Goal: Task Accomplishment & Management: Complete application form

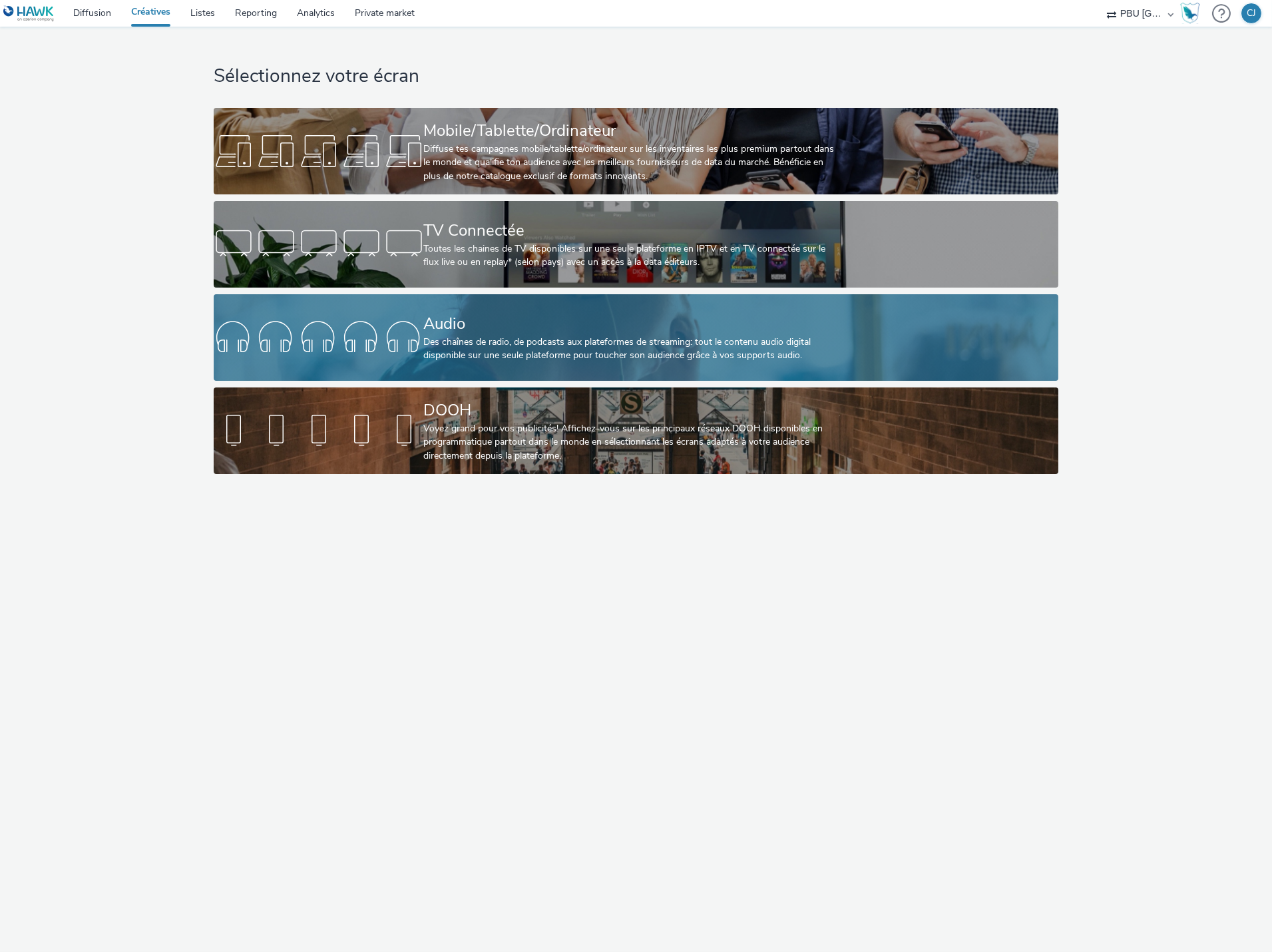
click at [378, 333] on div at bounding box center [318, 337] width 209 height 42
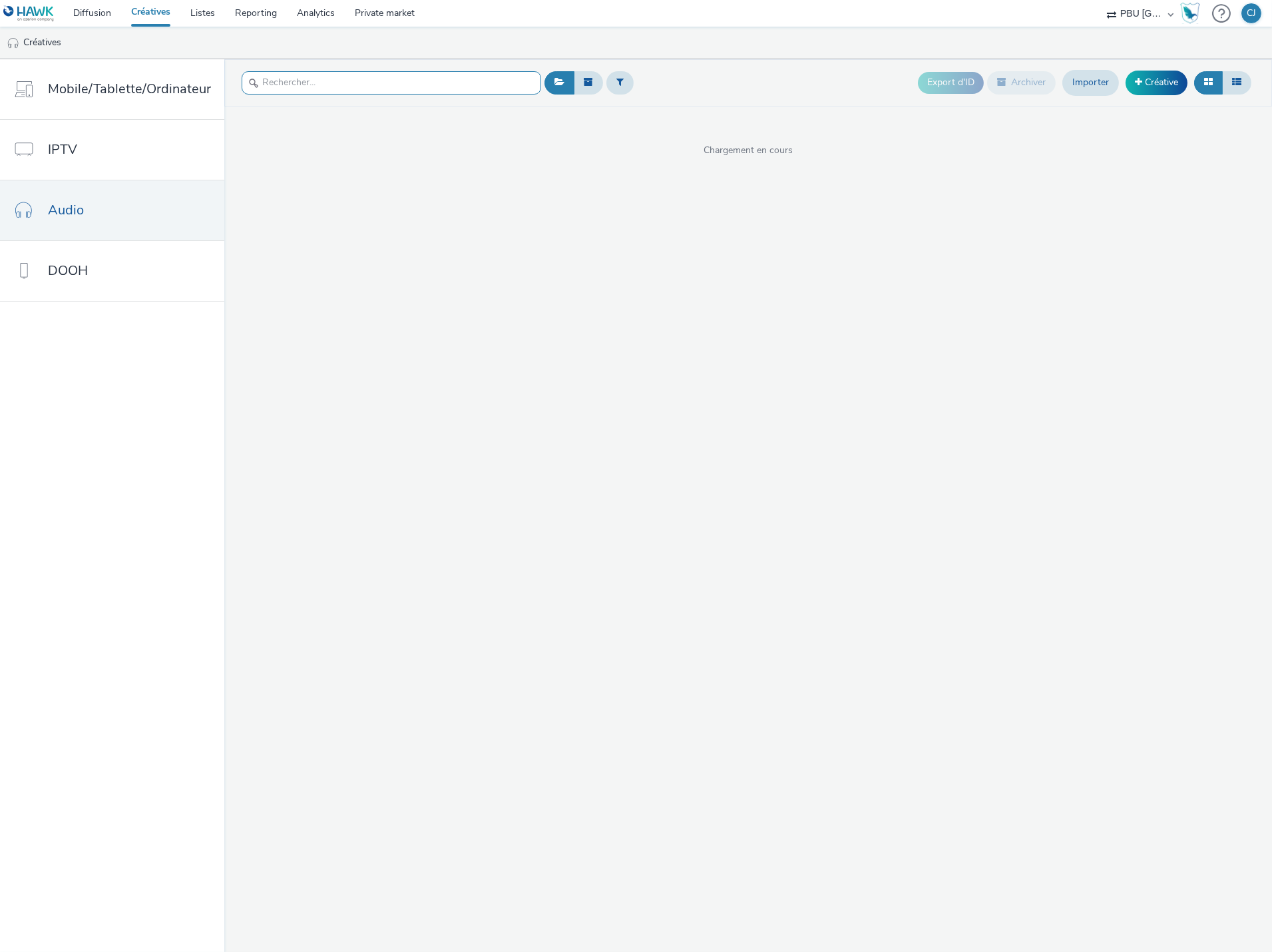
click at [350, 83] on input "text" at bounding box center [392, 83] width 300 height 23
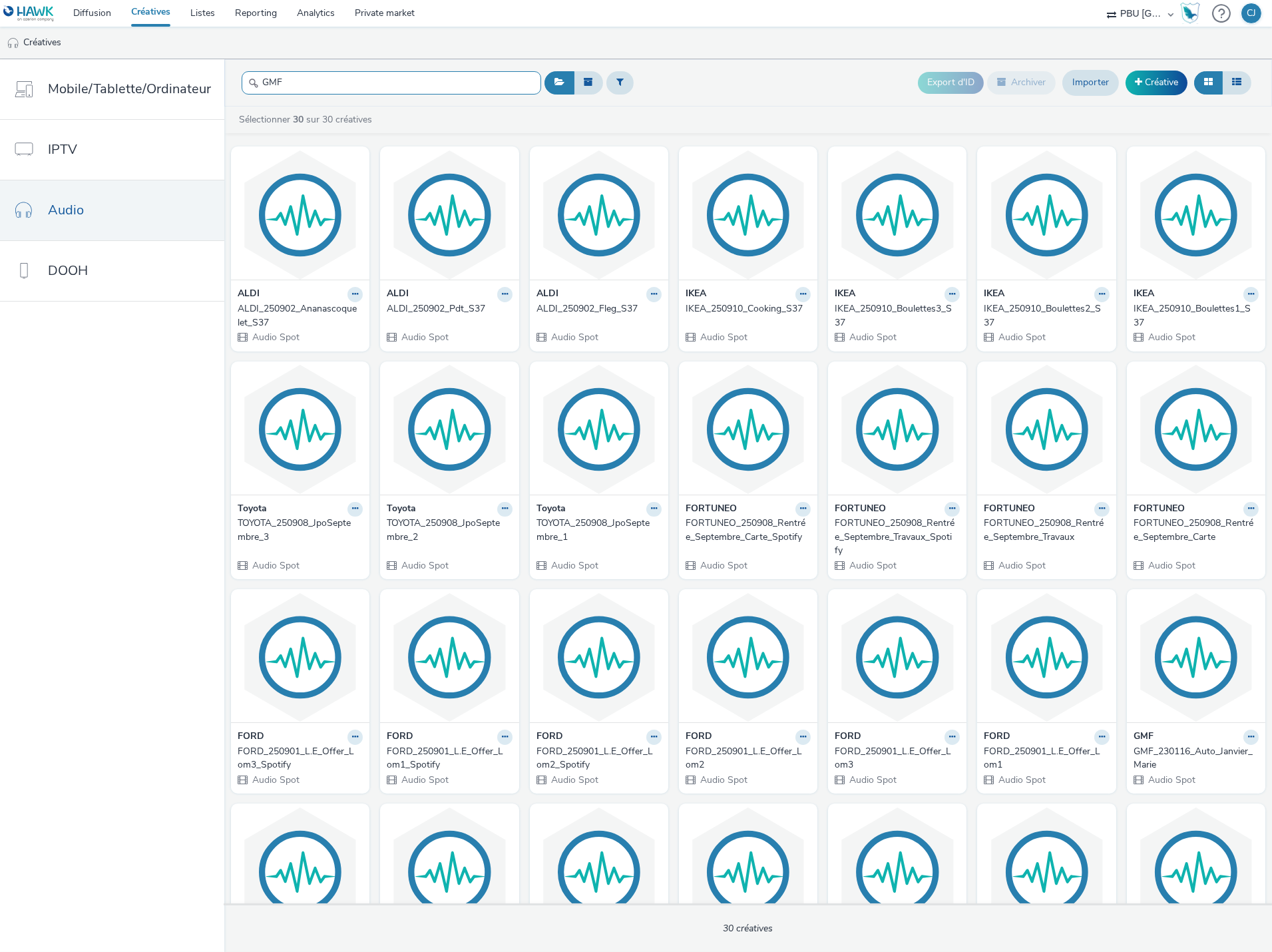
click at [369, 87] on input "GMF" at bounding box center [392, 83] width 300 height 23
type input "G"
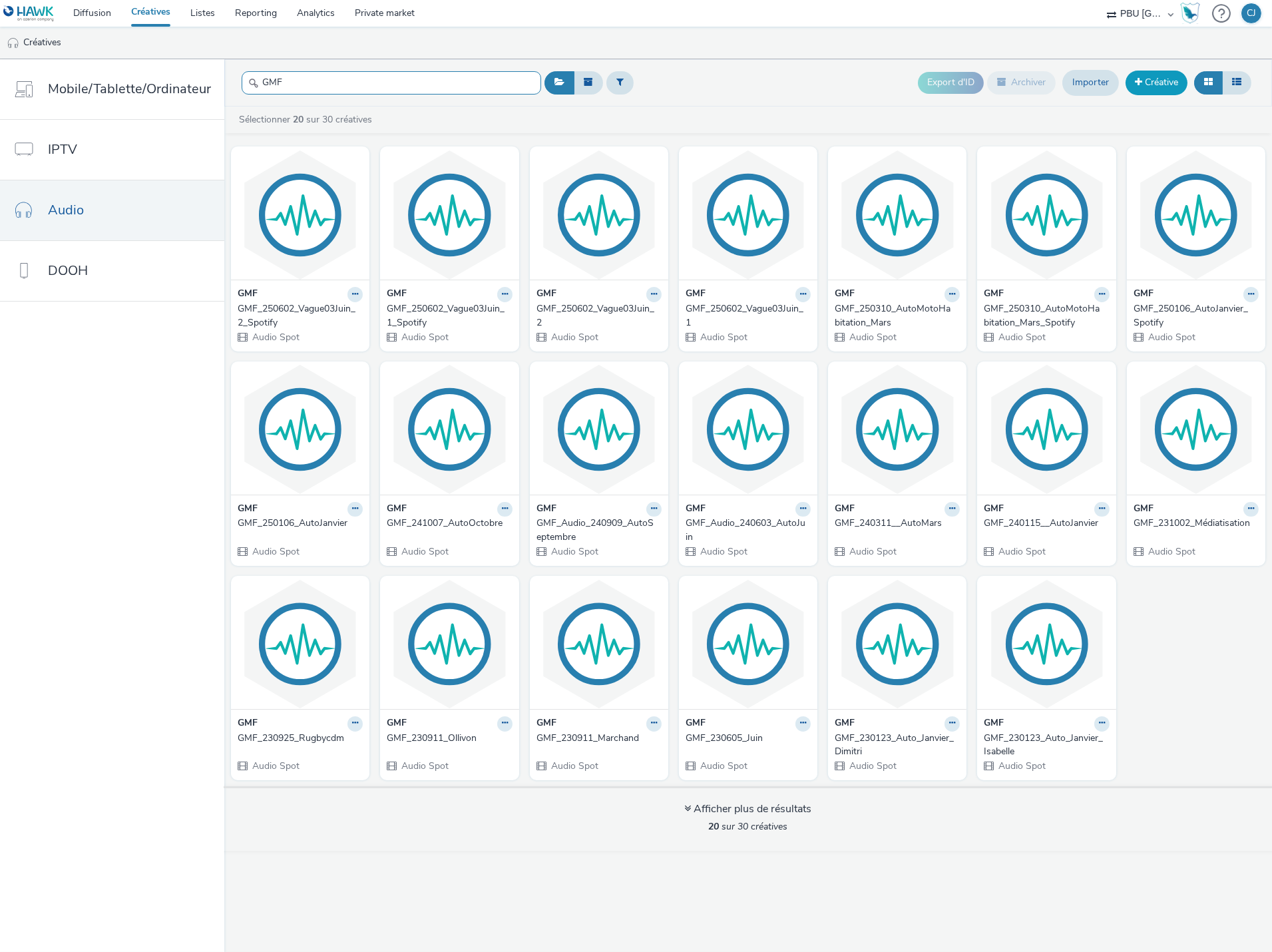
type input "GMF"
click at [1143, 75] on link "Créative" at bounding box center [1156, 82] width 62 height 24
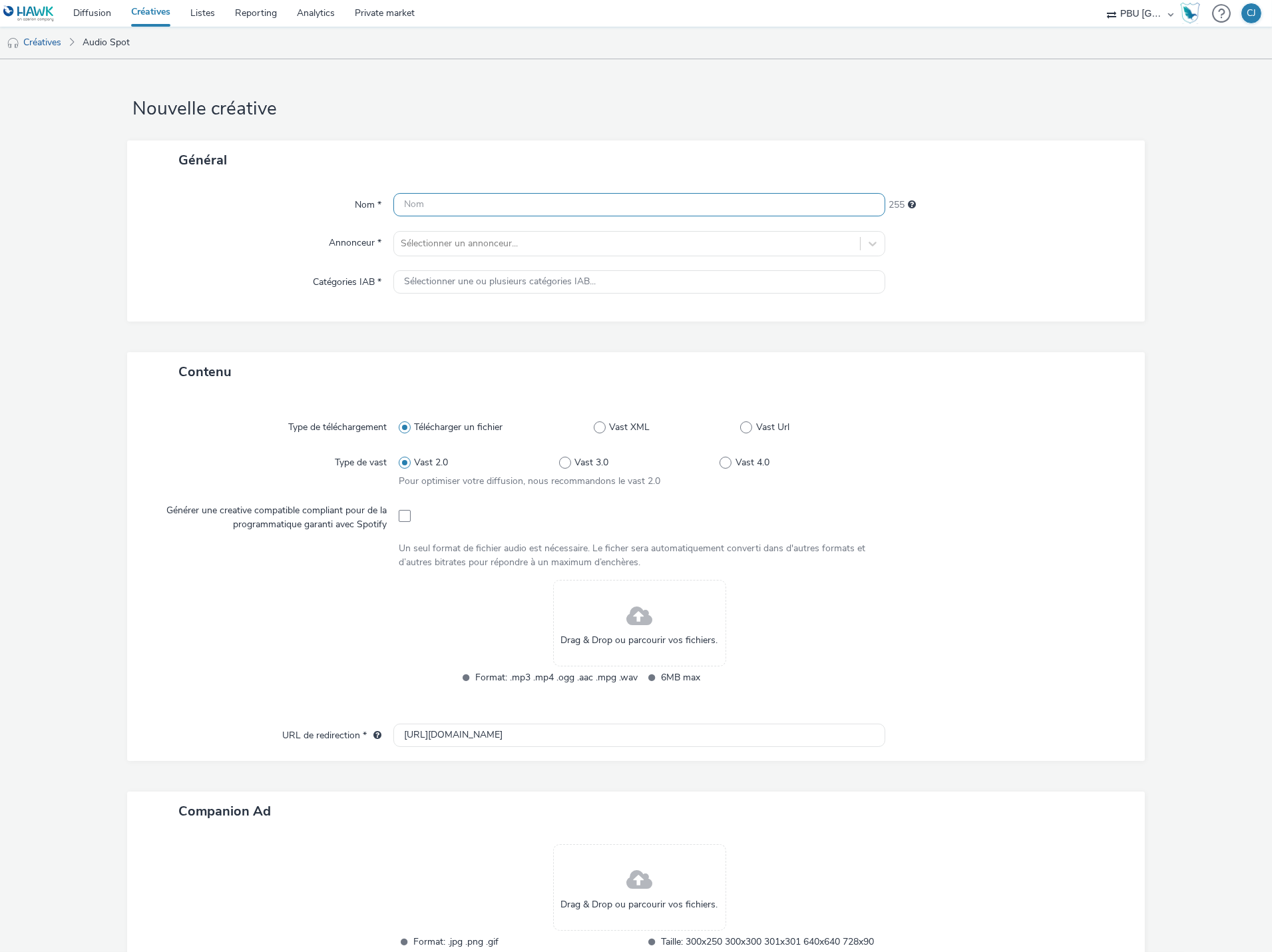
click at [450, 205] on input "text" at bounding box center [639, 205] width 492 height 23
paste input "GMF_250905__Vague04Septembre_Auto"
click at [467, 205] on input "GMF_250905__Vague04Septembre_Auto" at bounding box center [639, 205] width 492 height 23
type input "GMF_250905_Vague04Septembre_Auto"
click at [518, 244] on div at bounding box center [626, 243] width 453 height 16
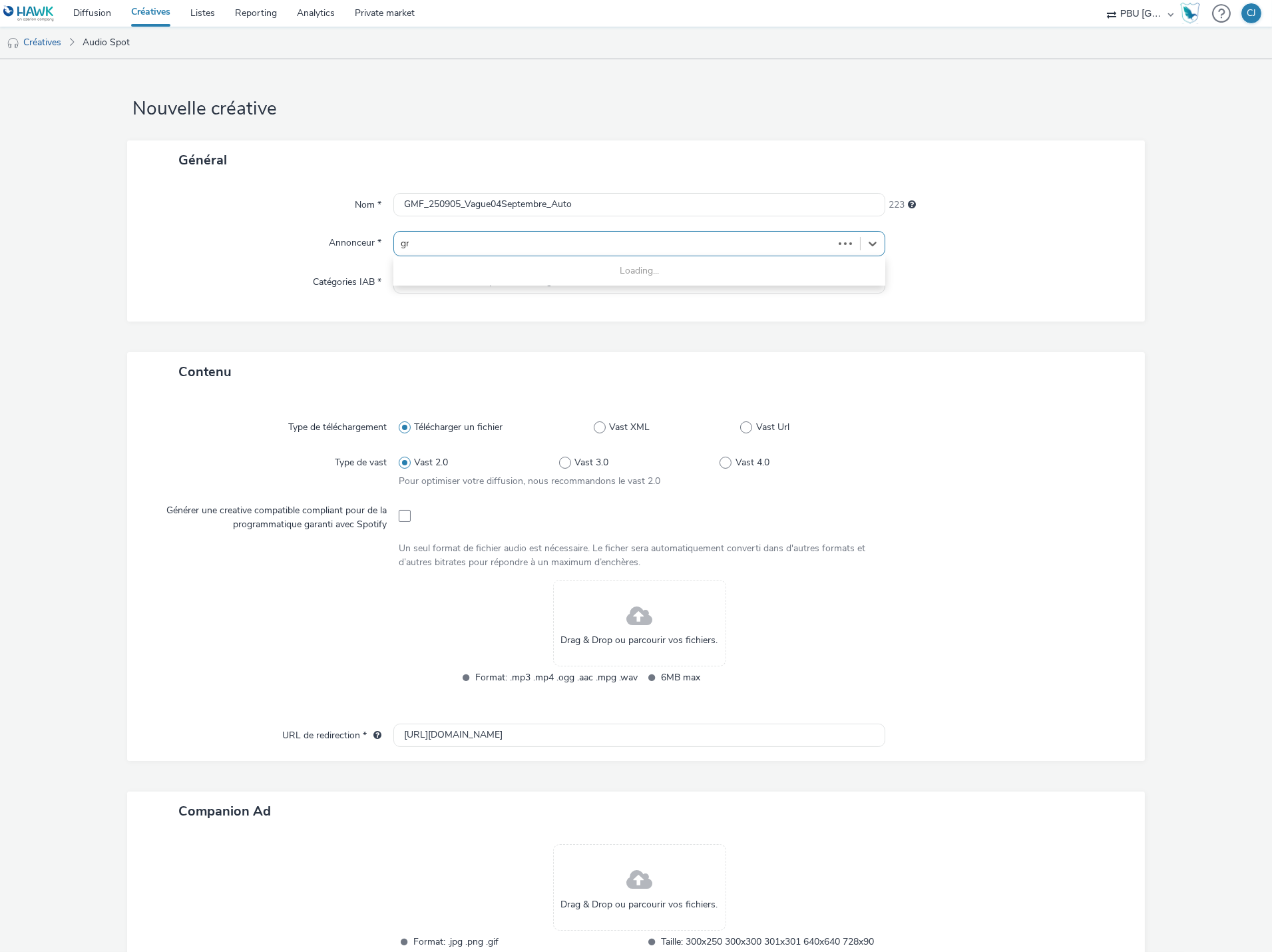
type input "gmf"
click at [529, 273] on li "GMF" at bounding box center [639, 281] width 492 height 44
type input "[URL][DOMAIN_NAME]"
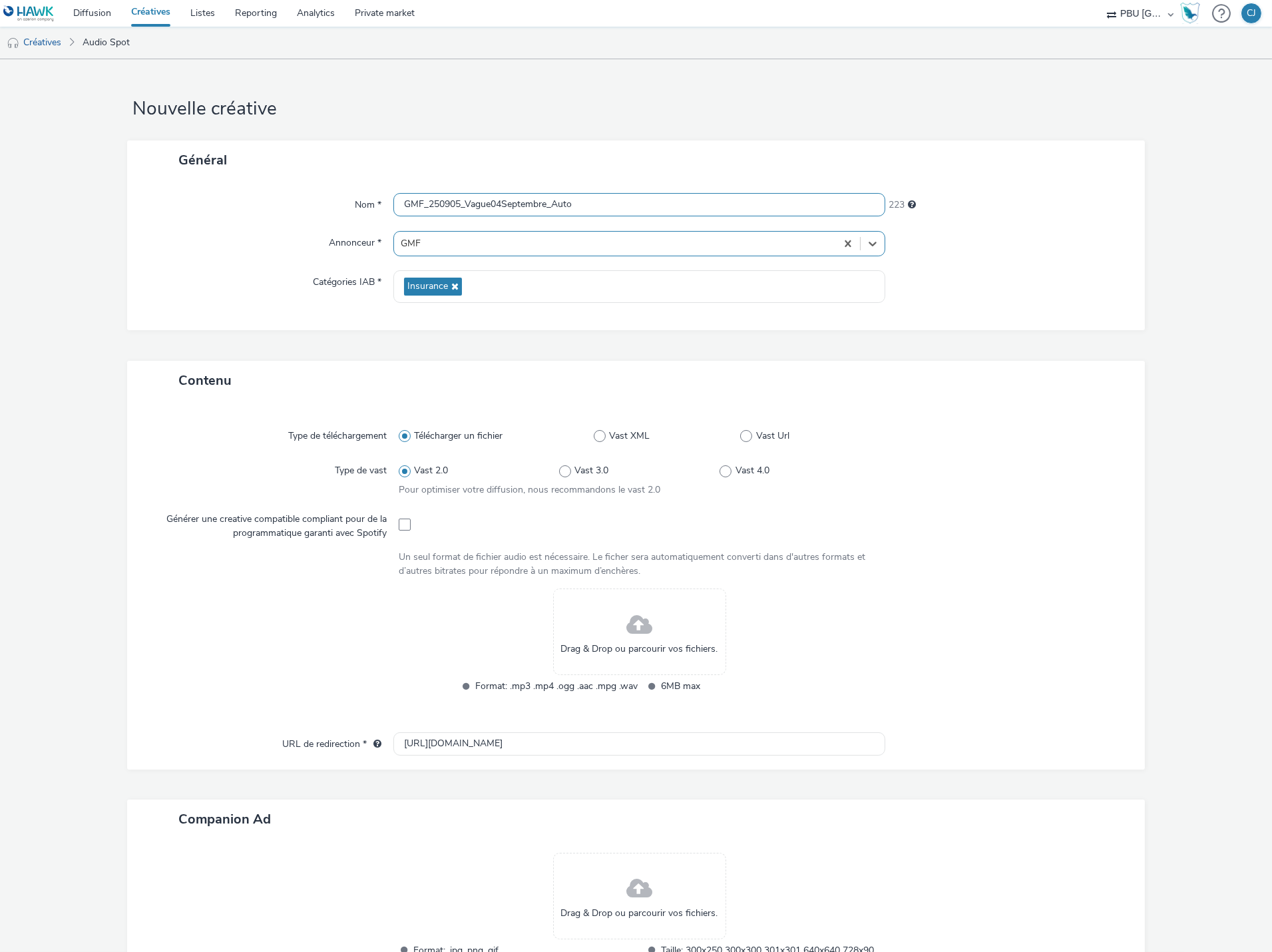
click at [620, 207] on input "GMF_250905_Vague04Septembre_Auto" at bounding box center [639, 205] width 492 height 23
type input "GMF_250905_Vague04Septembre_Auto_Spotify"
click at [406, 532] on div at bounding box center [639, 524] width 481 height 33
click at [399, 524] on span at bounding box center [405, 525] width 12 height 12
checkbox input "true"
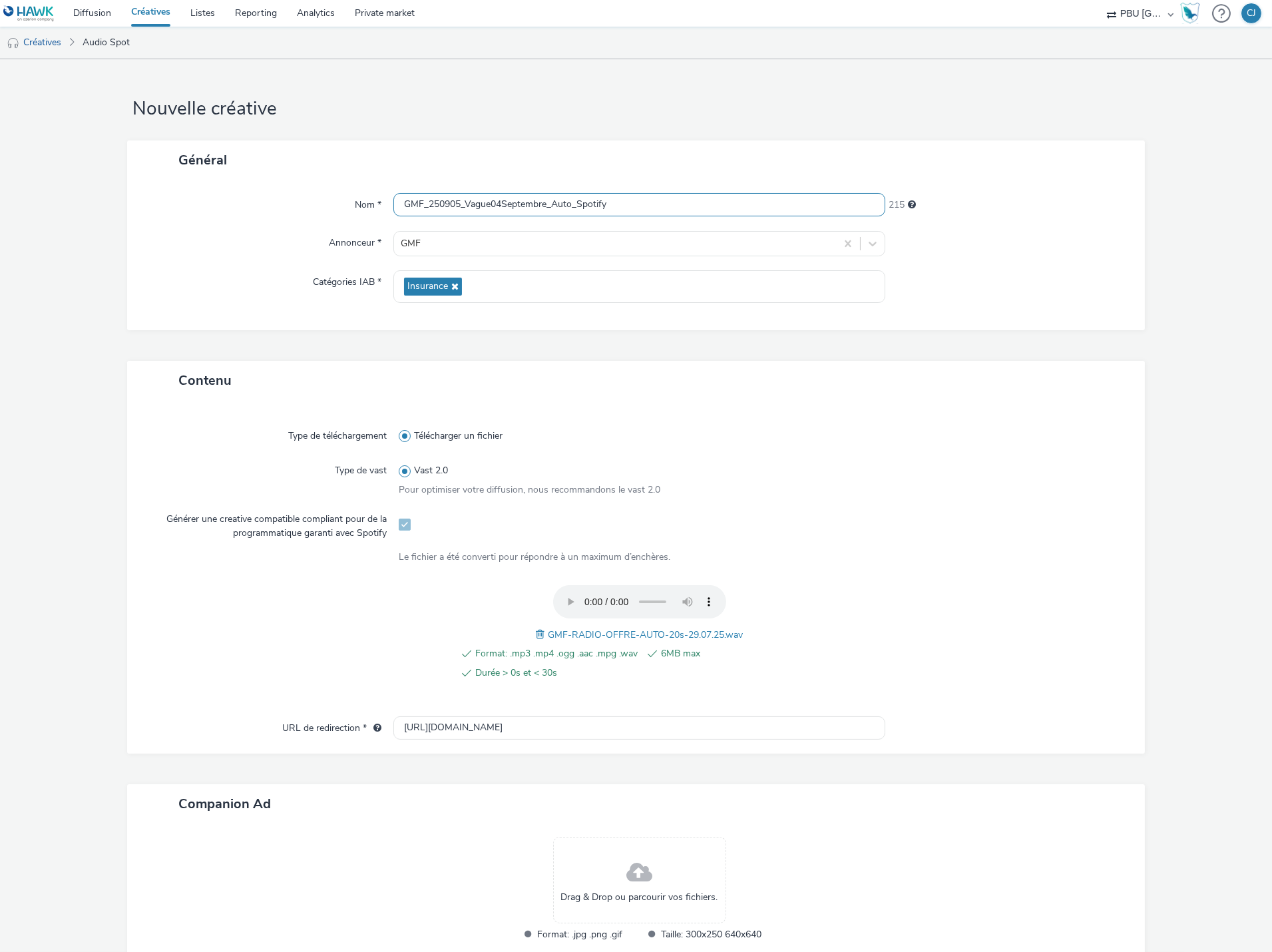
drag, startPoint x: 640, startPoint y: 206, endPoint x: 227, endPoint y: 192, distance: 413.2
click at [227, 192] on div "Nom * GMF_250905_Vague04Septembre_Auto_Spotify 215 Annonceur * GMF Catégories I…" at bounding box center [636, 255] width 1018 height 151
paste input "Audio_250908_AutoSeptembre"
click at [511, 206] on input "GMF_Audio_250908_AutoSeptembre" at bounding box center [639, 205] width 492 height 23
drag, startPoint x: 566, startPoint y: 198, endPoint x: 136, endPoint y: 198, distance: 430.0
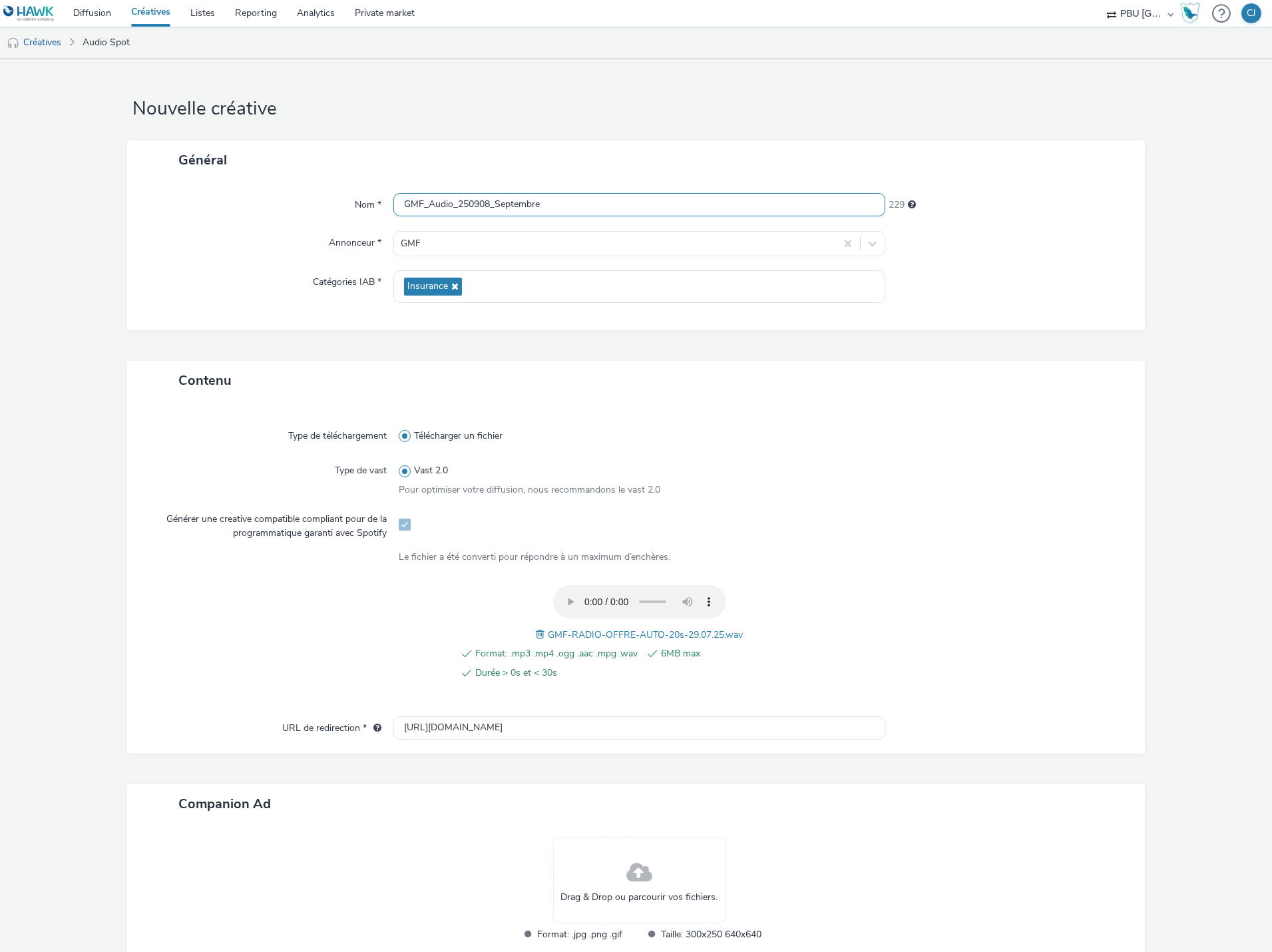
click at [136, 198] on div "Nom * GMF_Audio_250908_Septembre 229 Annonceur * GMF Catégories IAB * Insurance" at bounding box center [636, 255] width 1018 height 151
paste input "250908__Vague04Septembre_Auto"
click at [182, 211] on div "Nom *" at bounding box center [267, 205] width 253 height 24
click at [468, 201] on input "GMF_250908__Vague04Septembre_Auto" at bounding box center [639, 205] width 492 height 23
click at [603, 203] on input "GMF_250908_Vague04Septembre_Auto" at bounding box center [639, 205] width 492 height 23
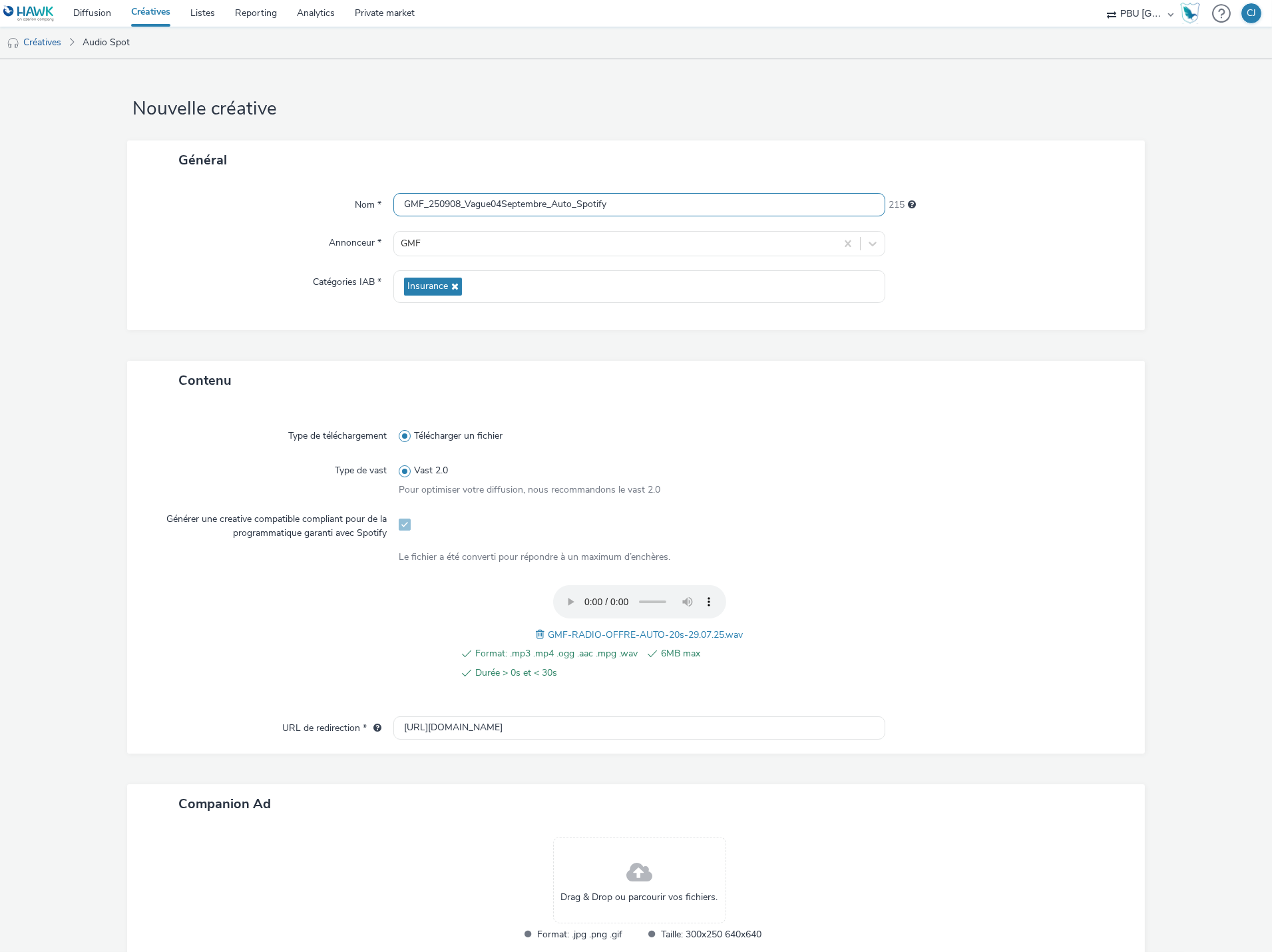
type input "GMF_250908_Vague04Septembre_Auto_Spotify"
click at [1008, 571] on div at bounding box center [1001, 562] width 241 height 24
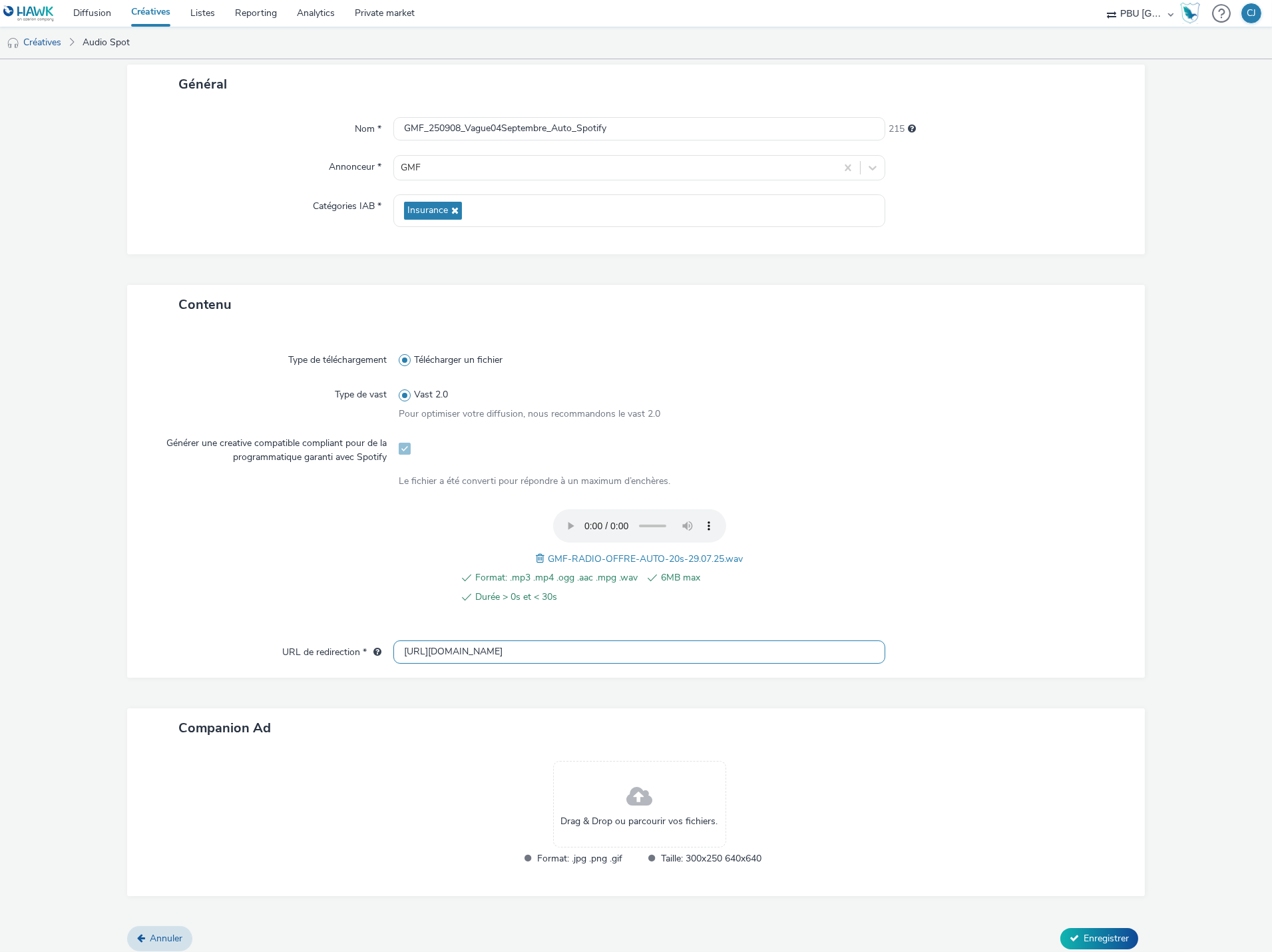
scroll to position [83, 0]
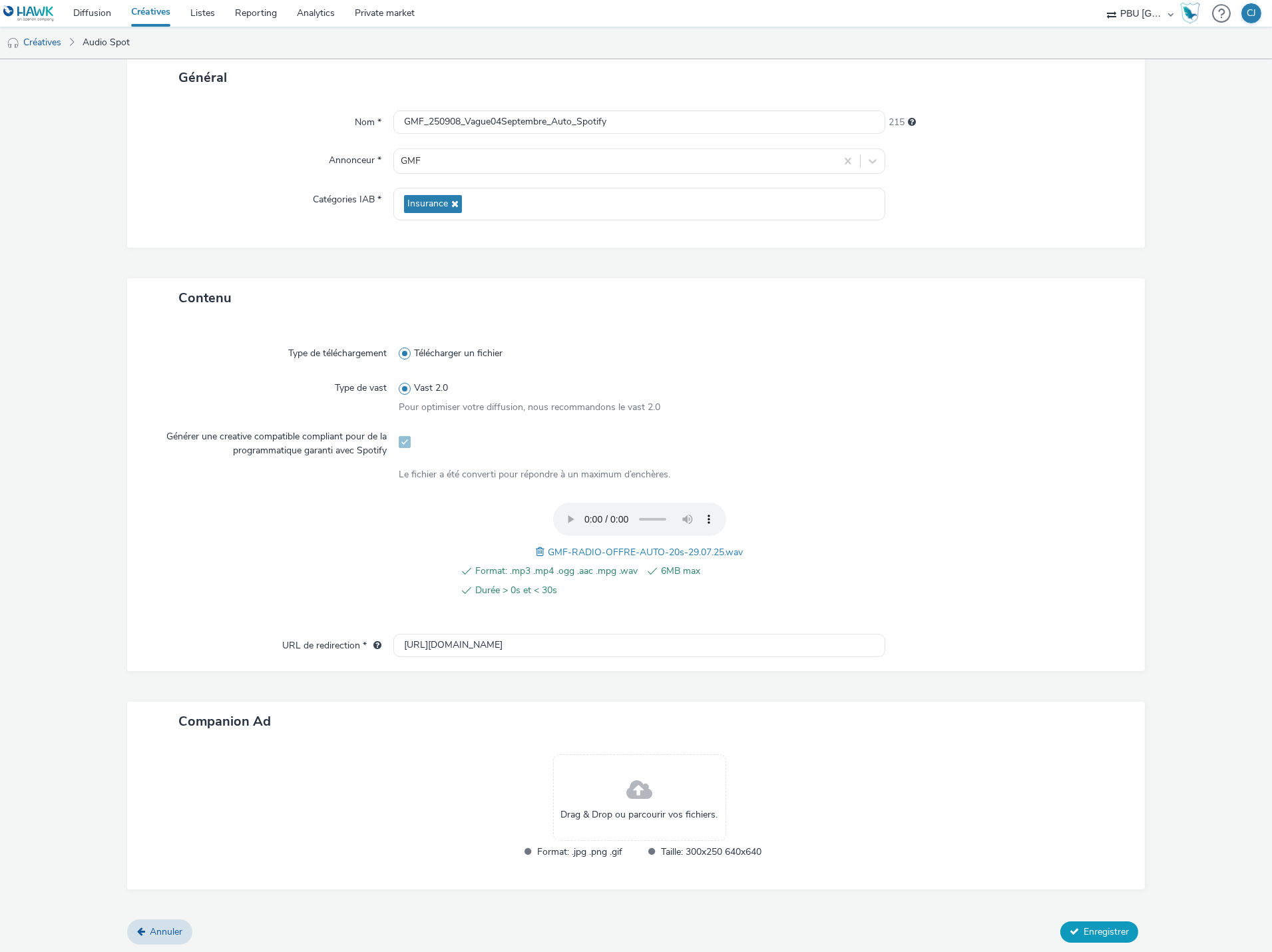
click at [1084, 933] on span "Enregistrer" at bounding box center [1106, 931] width 45 height 12
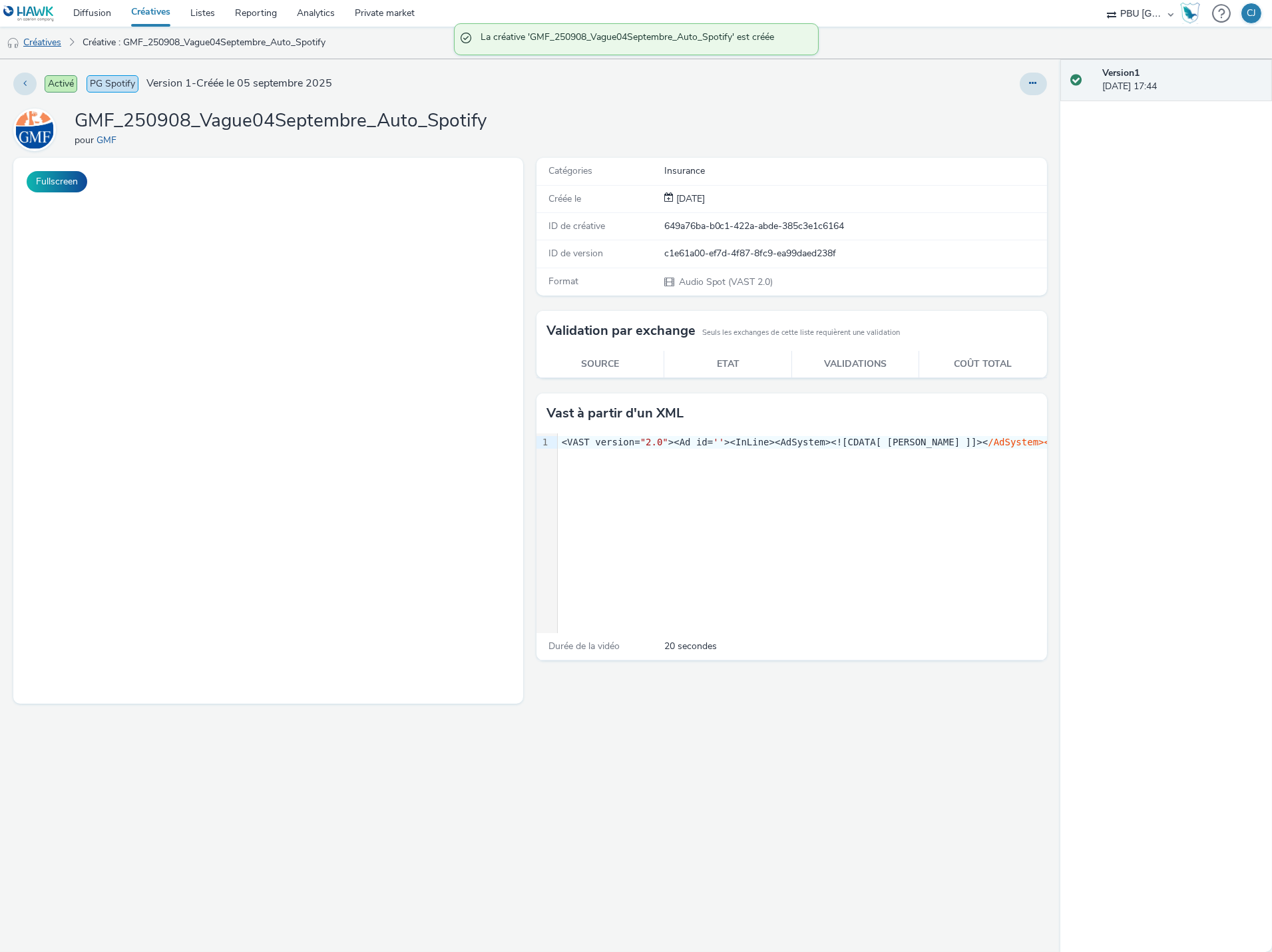
click at [55, 40] on link "Créatives" at bounding box center [34, 42] width 68 height 32
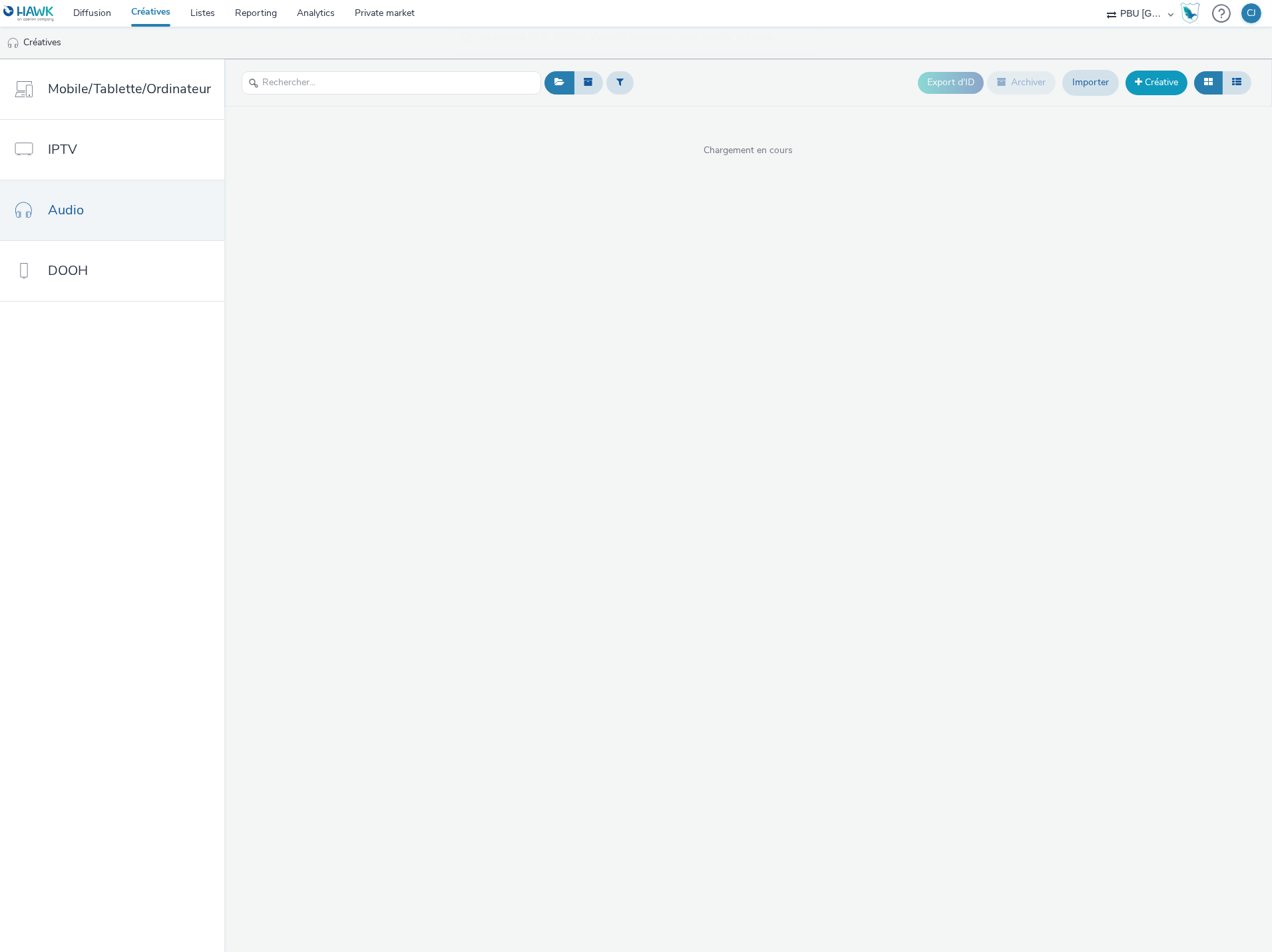
click at [1153, 88] on link "Créative" at bounding box center [1156, 82] width 62 height 24
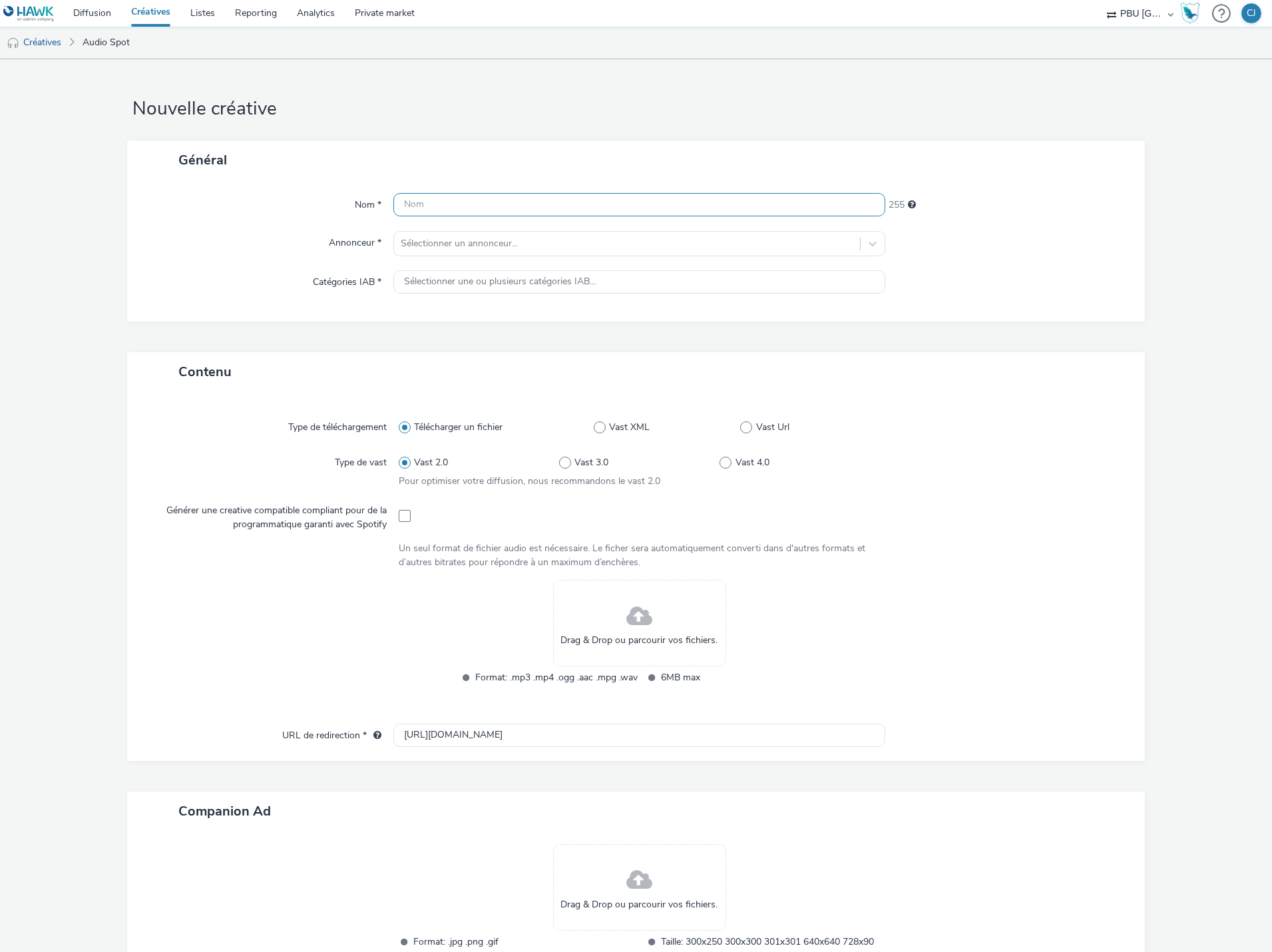
click at [548, 209] on input "text" at bounding box center [639, 205] width 492 height 23
paste input "GMF_250908__Vague04Septembre_Auto"
type input "GMF_250908__Vague04Septembre_Auto"
click at [626, 259] on div "Nom * GMF_250908__Vague04Septembre_Auto 222 Annonceur * Sélectionner un annonce…" at bounding box center [636, 250] width 1018 height 142
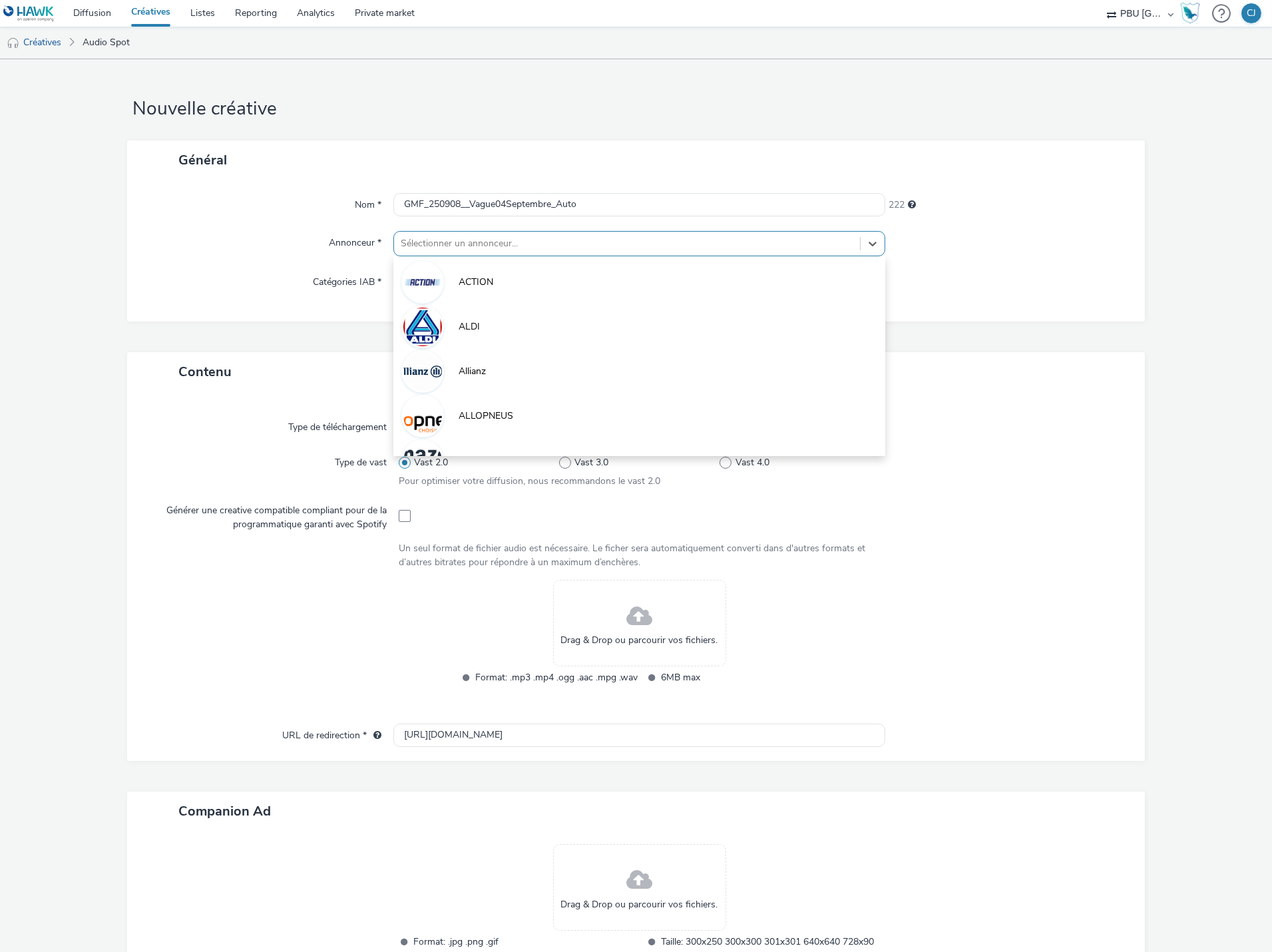
click at [623, 253] on div "Sélectionner un annonceur..." at bounding box center [627, 243] width 466 height 21
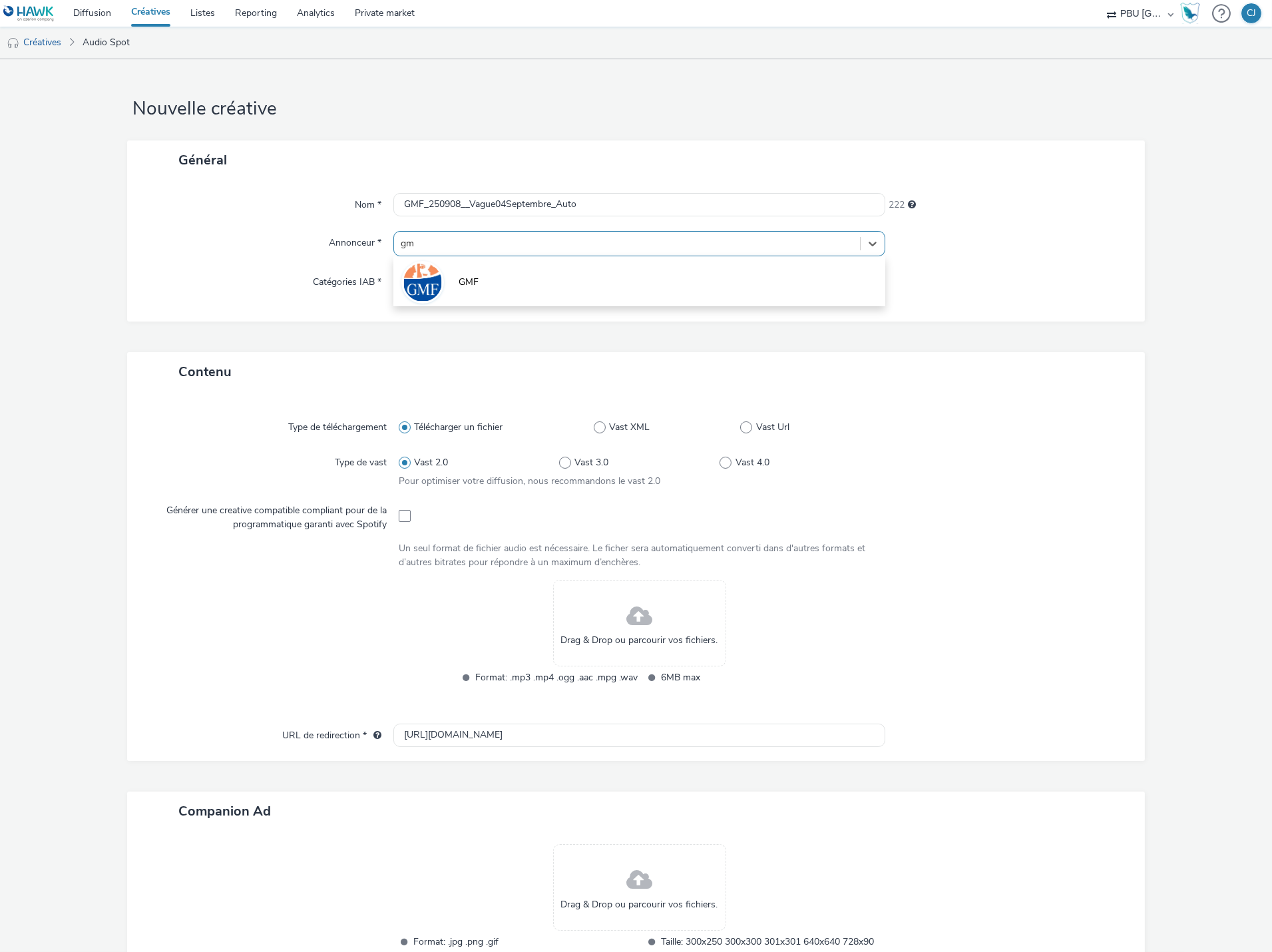
type input "gmf"
click at [611, 266] on li "GMF" at bounding box center [639, 281] width 492 height 44
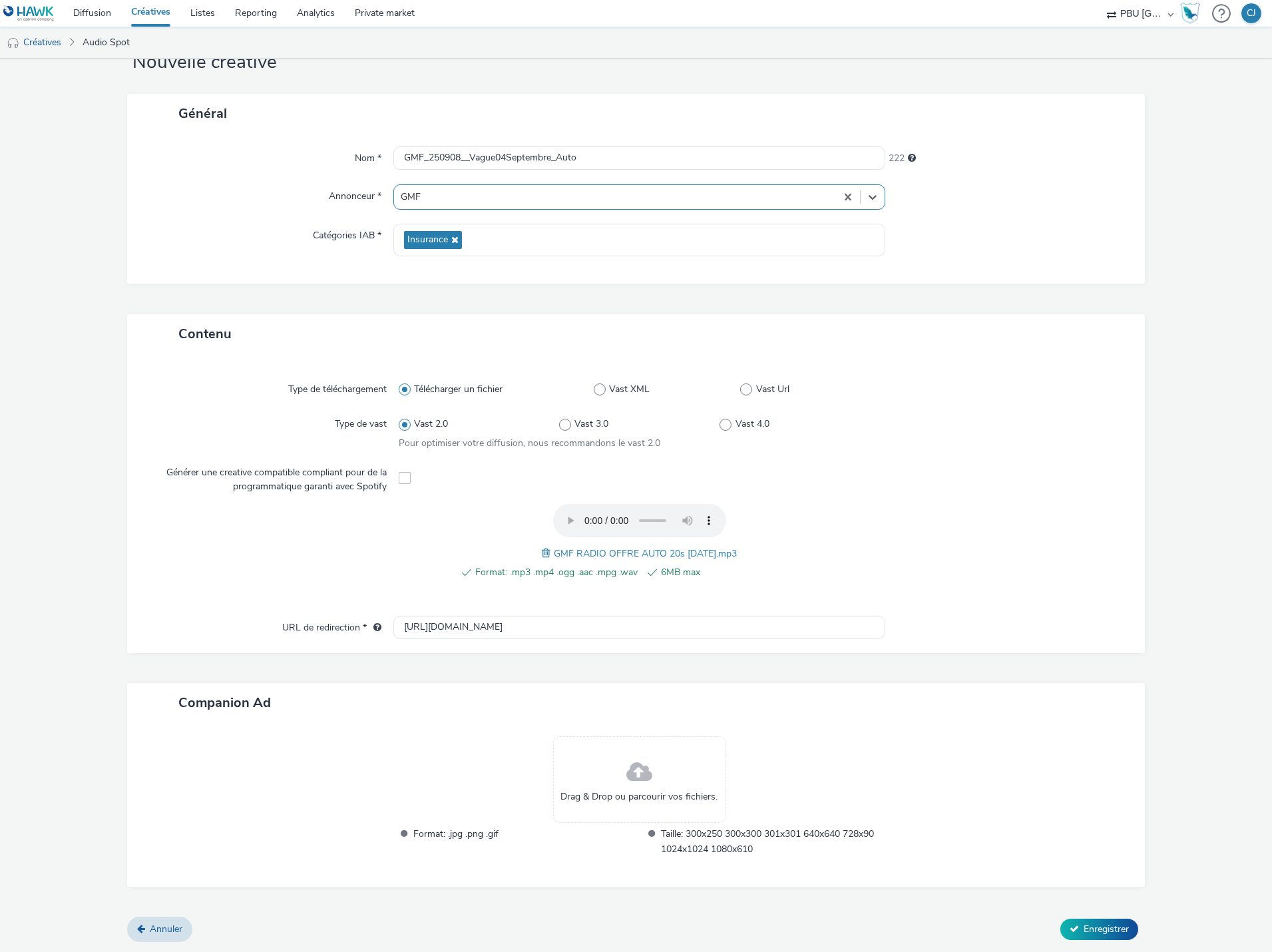
scroll to position [44, 0]
click at [1094, 937] on button "Enregistrer" at bounding box center [1099, 931] width 78 height 21
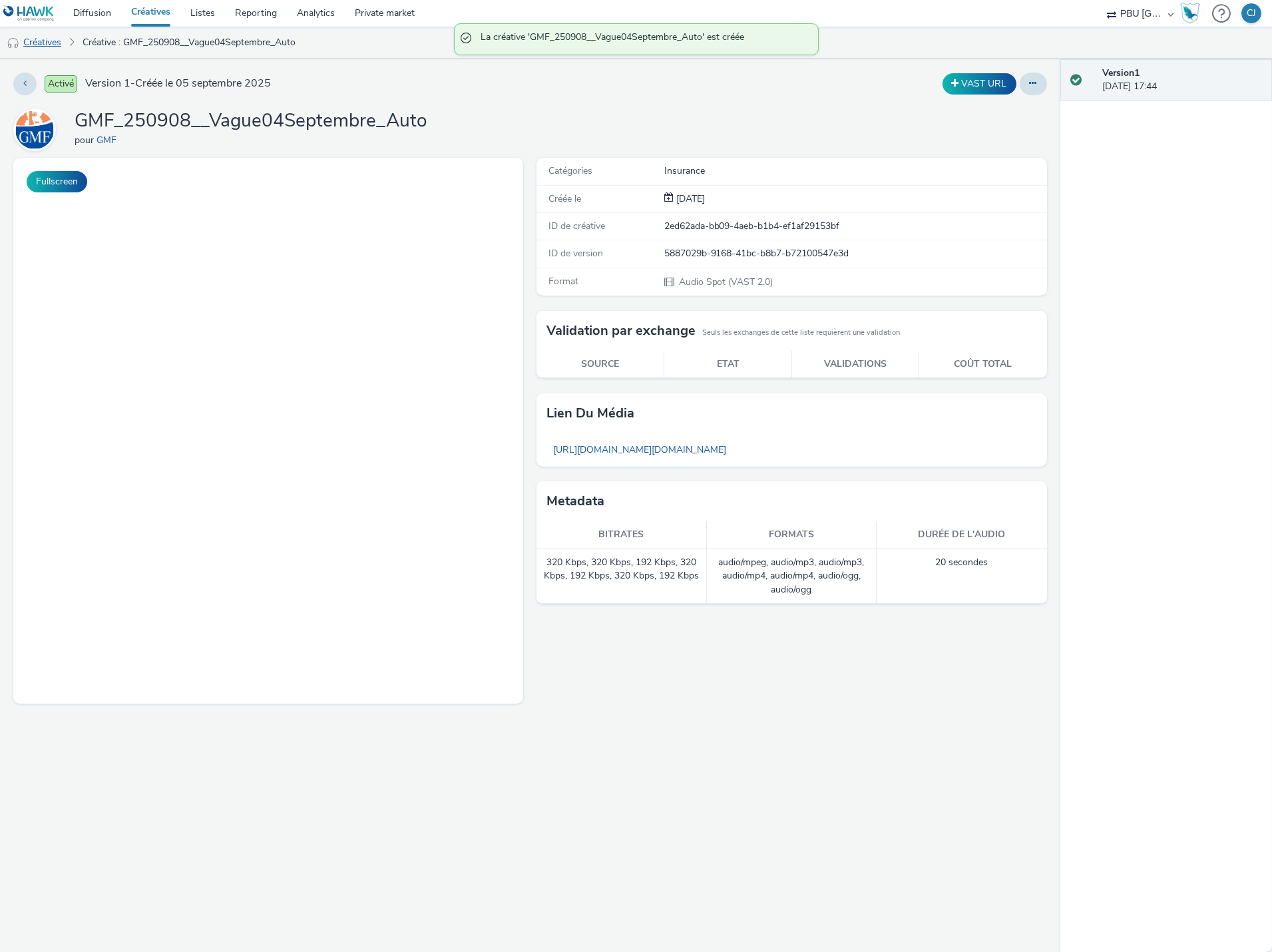
click at [58, 43] on link "Créatives" at bounding box center [34, 42] width 68 height 32
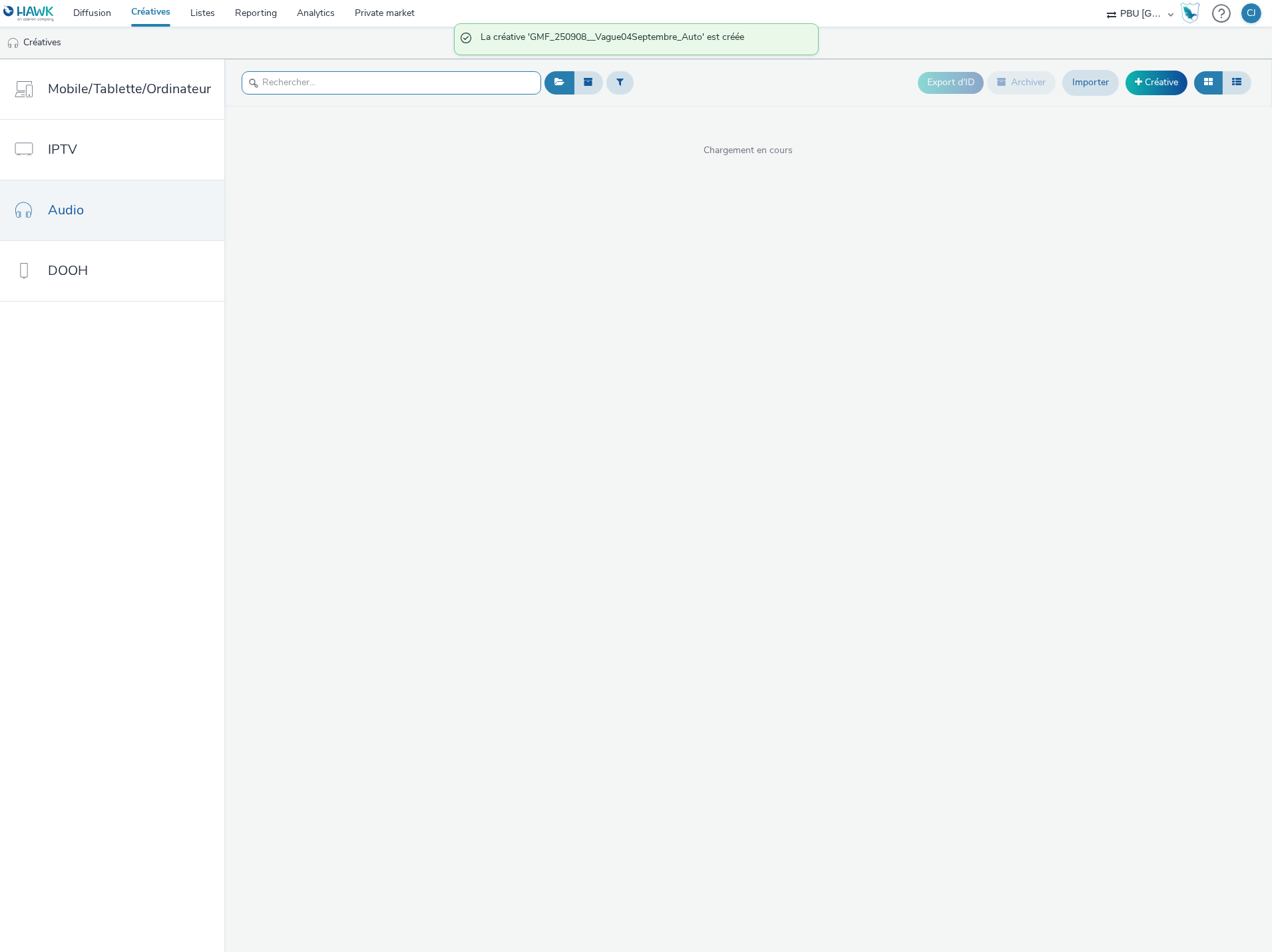
click at [262, 92] on input "text" at bounding box center [392, 83] width 300 height 23
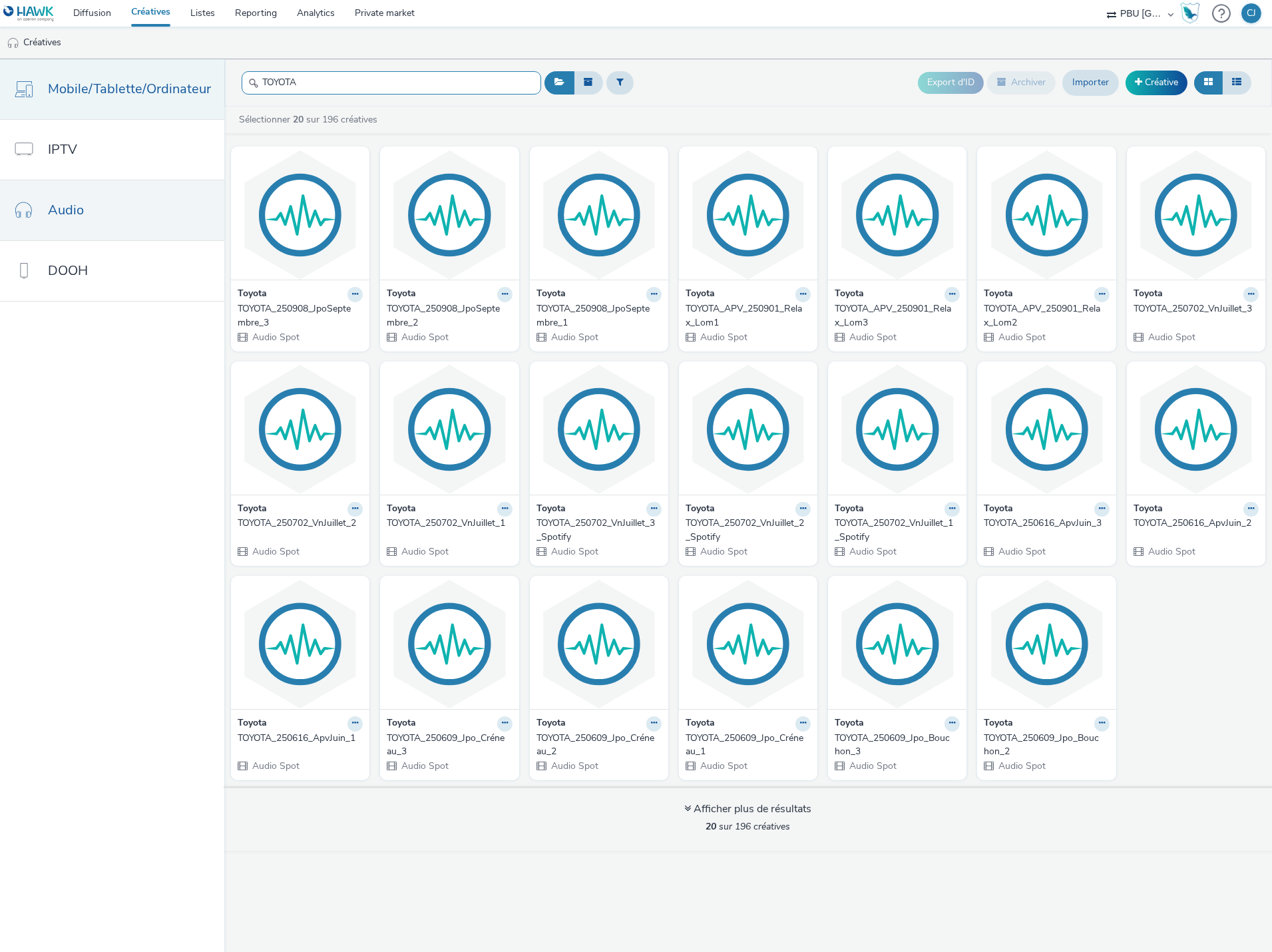
drag, startPoint x: 353, startPoint y: 86, endPoint x: 117, endPoint y: 83, distance: 236.0
click at [117, 83] on div "Mobile/Tablette/Ordinateur IPTV Audio DOOH TOYOTA Export d'ID Archiver Importer…" at bounding box center [636, 506] width 1272 height 892
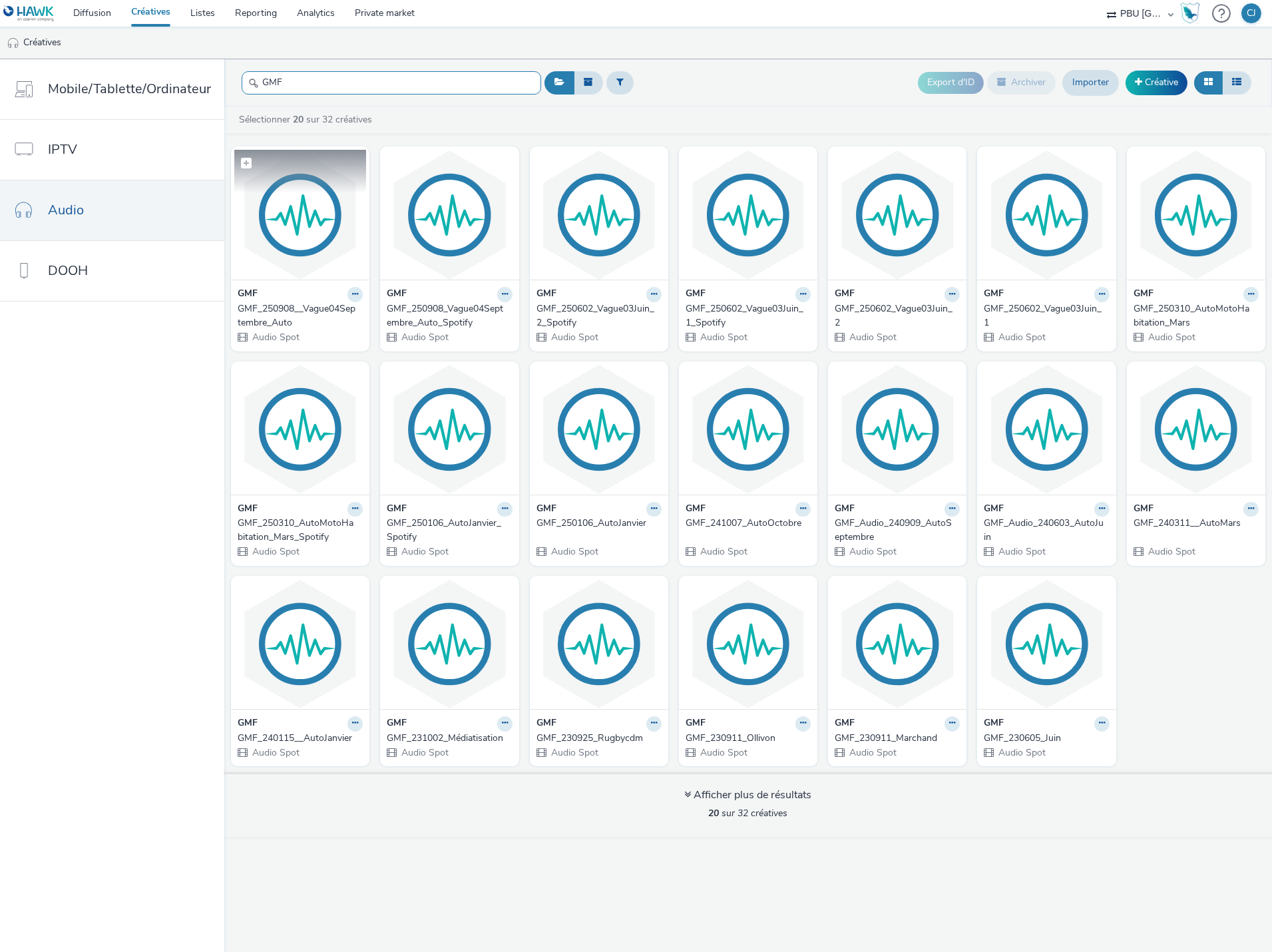
type input "GMF"
click at [302, 253] on img at bounding box center [300, 215] width 132 height 130
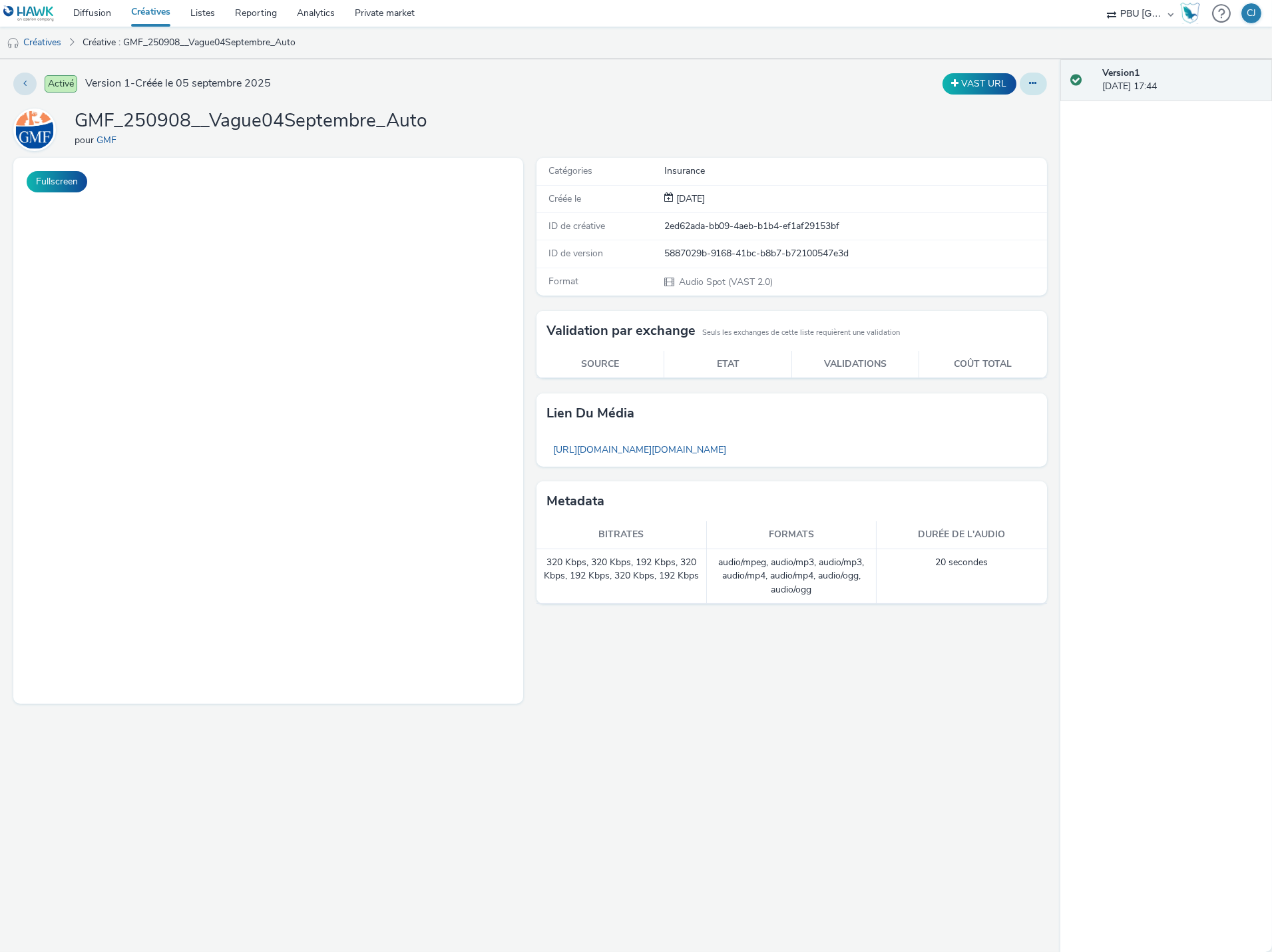
click at [1020, 84] on button at bounding box center [1034, 83] width 27 height 23
click at [1000, 118] on link "Modifier" at bounding box center [997, 110] width 100 height 27
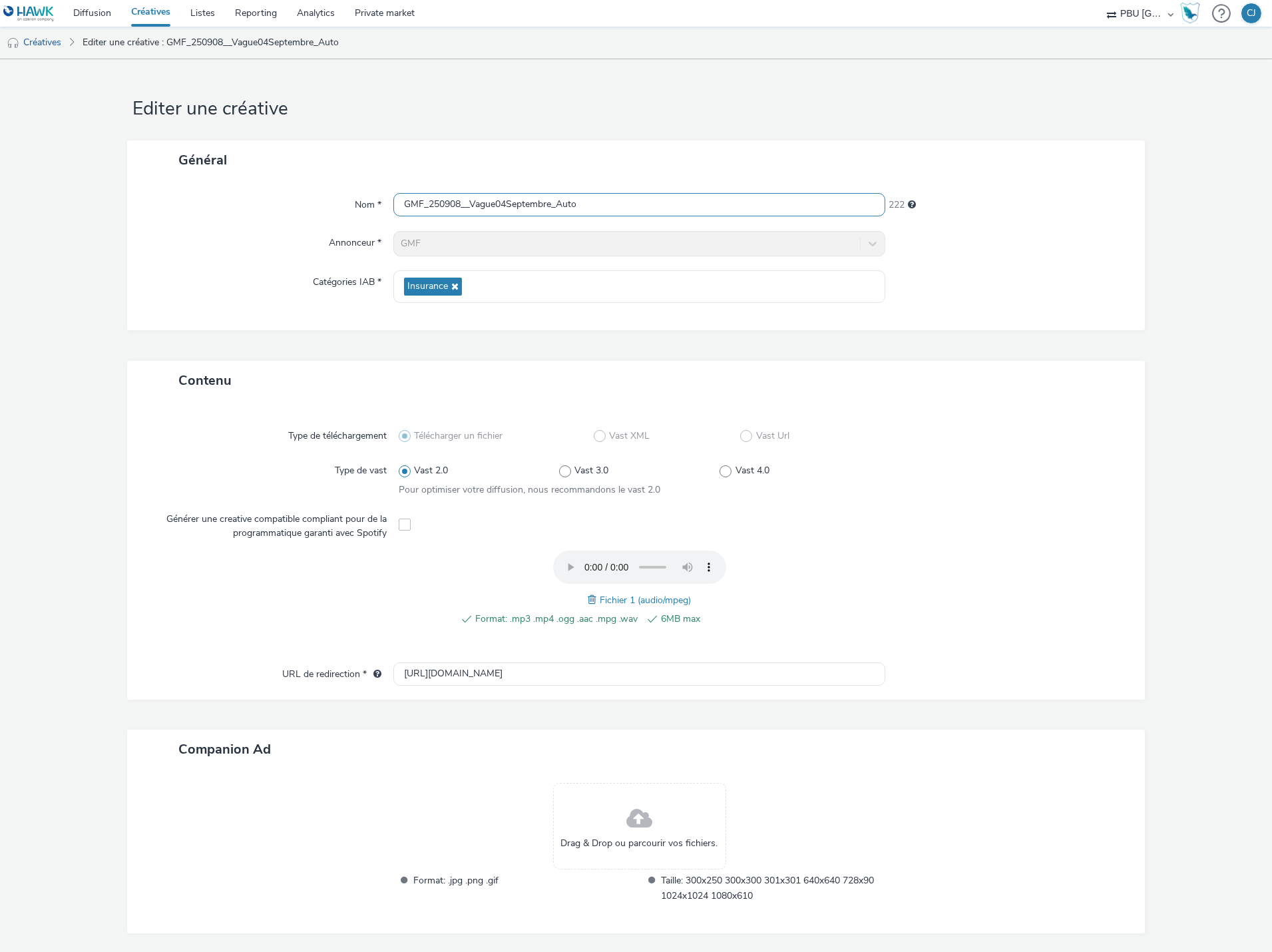
click at [470, 203] on input "GMF_250908__Vague04Septembre_Auto" at bounding box center [639, 205] width 492 height 23
click at [462, 201] on input "GMF_250908__Vague04Septembre_Auto" at bounding box center [639, 205] width 492 height 23
click at [465, 201] on input "GMF_250908__Vague04Septembre_Auto" at bounding box center [639, 205] width 492 height 23
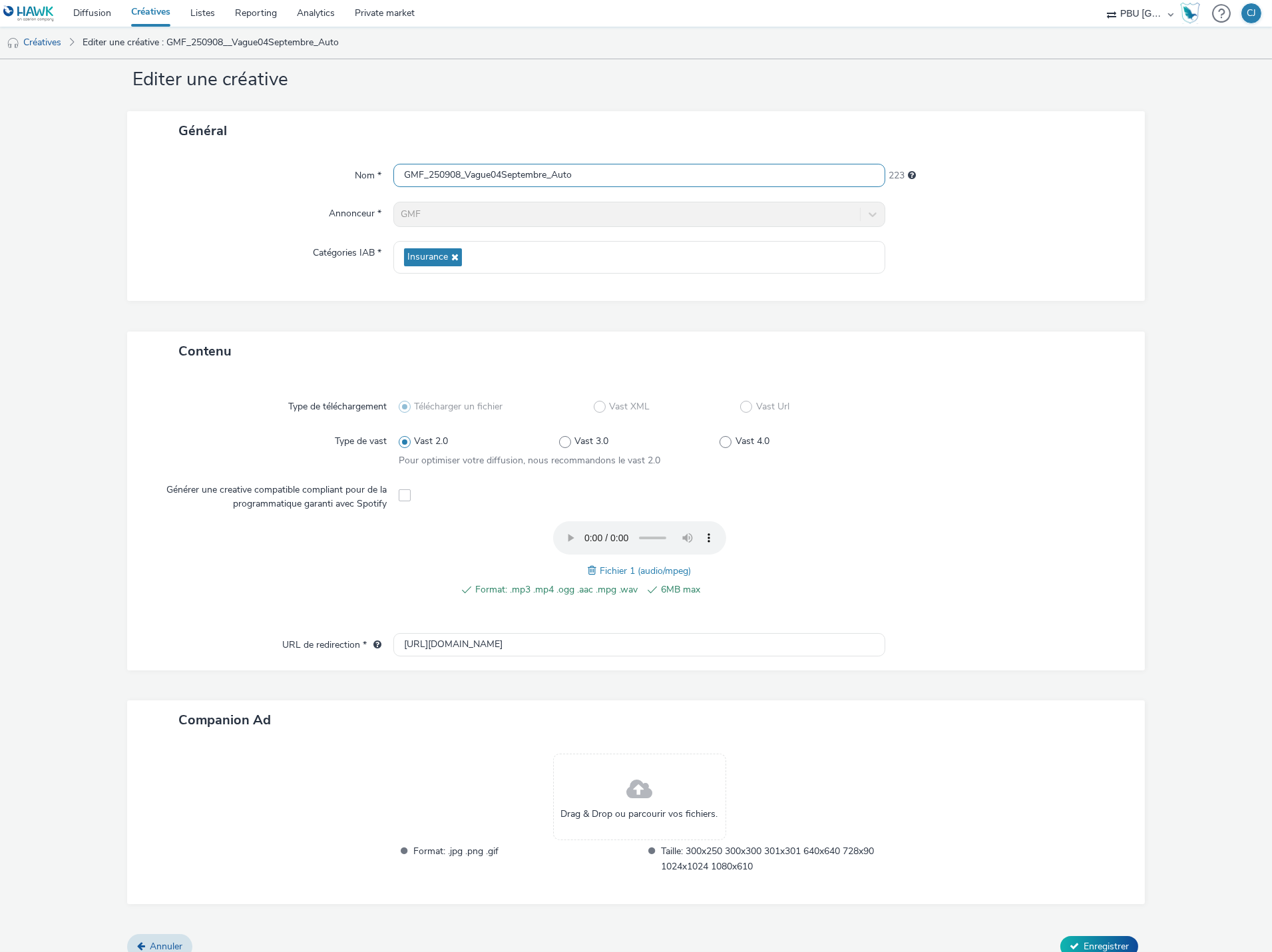
scroll to position [44, 0]
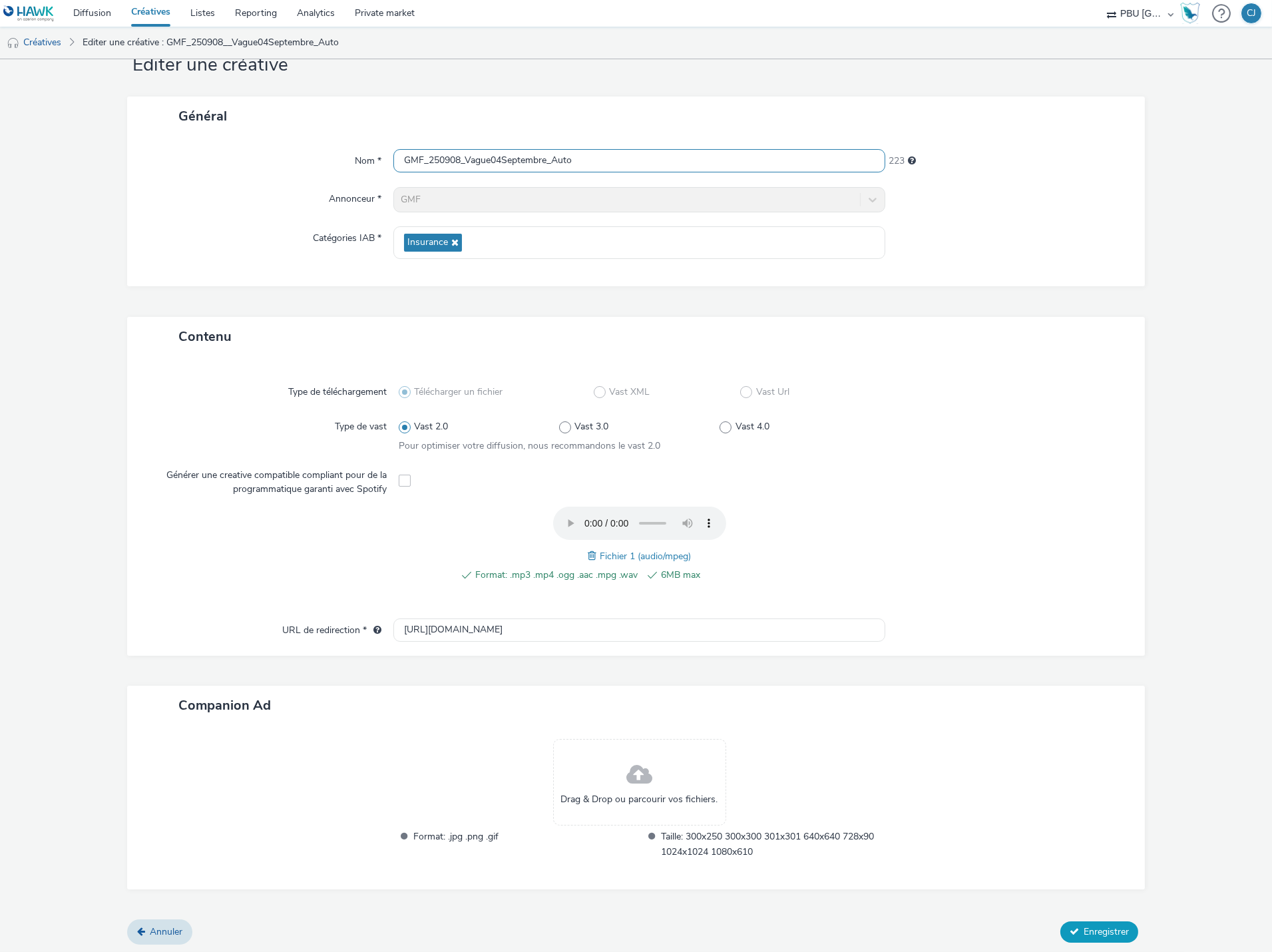
type input "GMF_250908_Vague04Septembre_Auto"
click at [1070, 922] on button "Enregistrer" at bounding box center [1099, 931] width 78 height 21
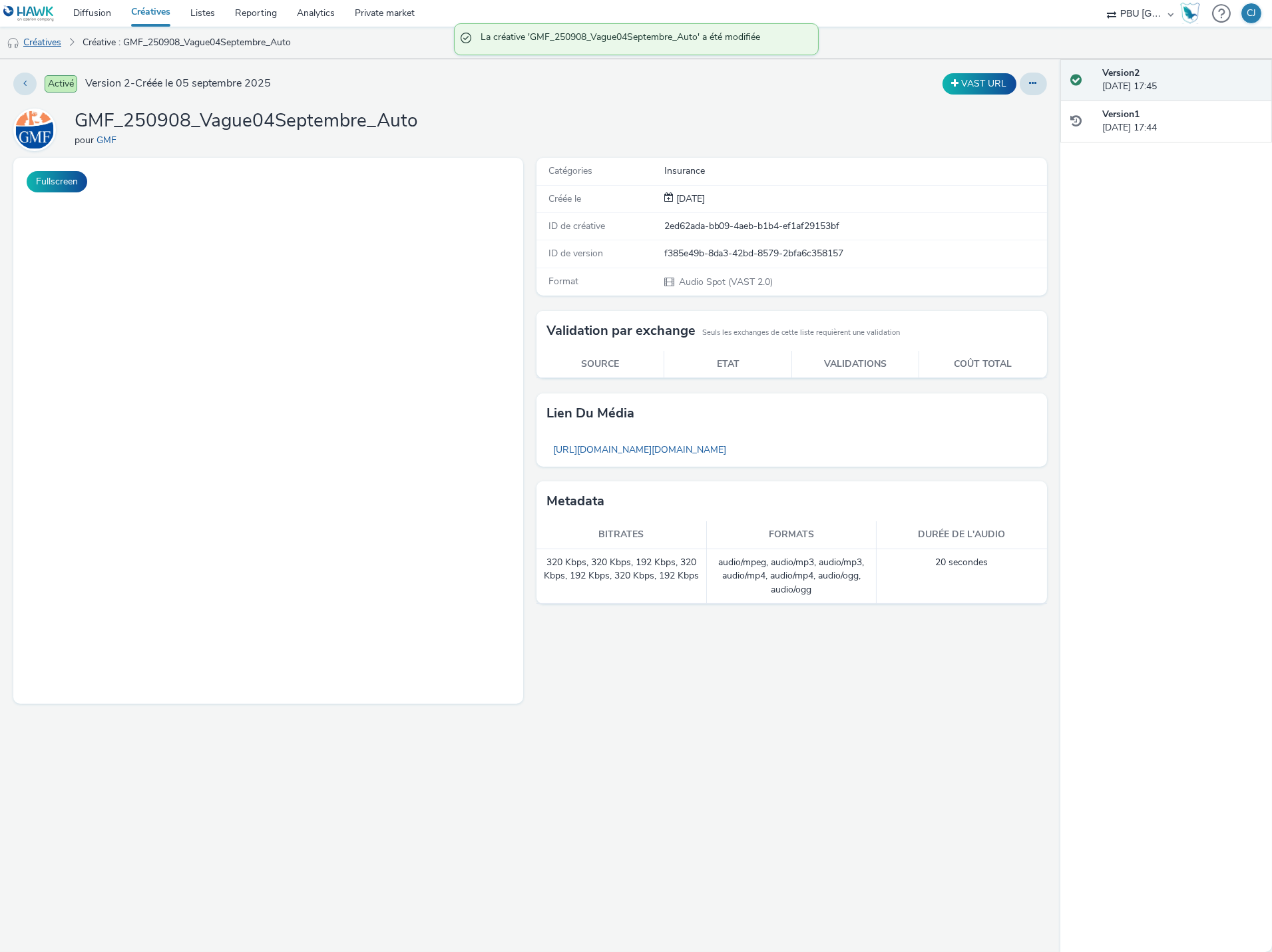
click at [57, 37] on link "Créatives" at bounding box center [34, 42] width 68 height 32
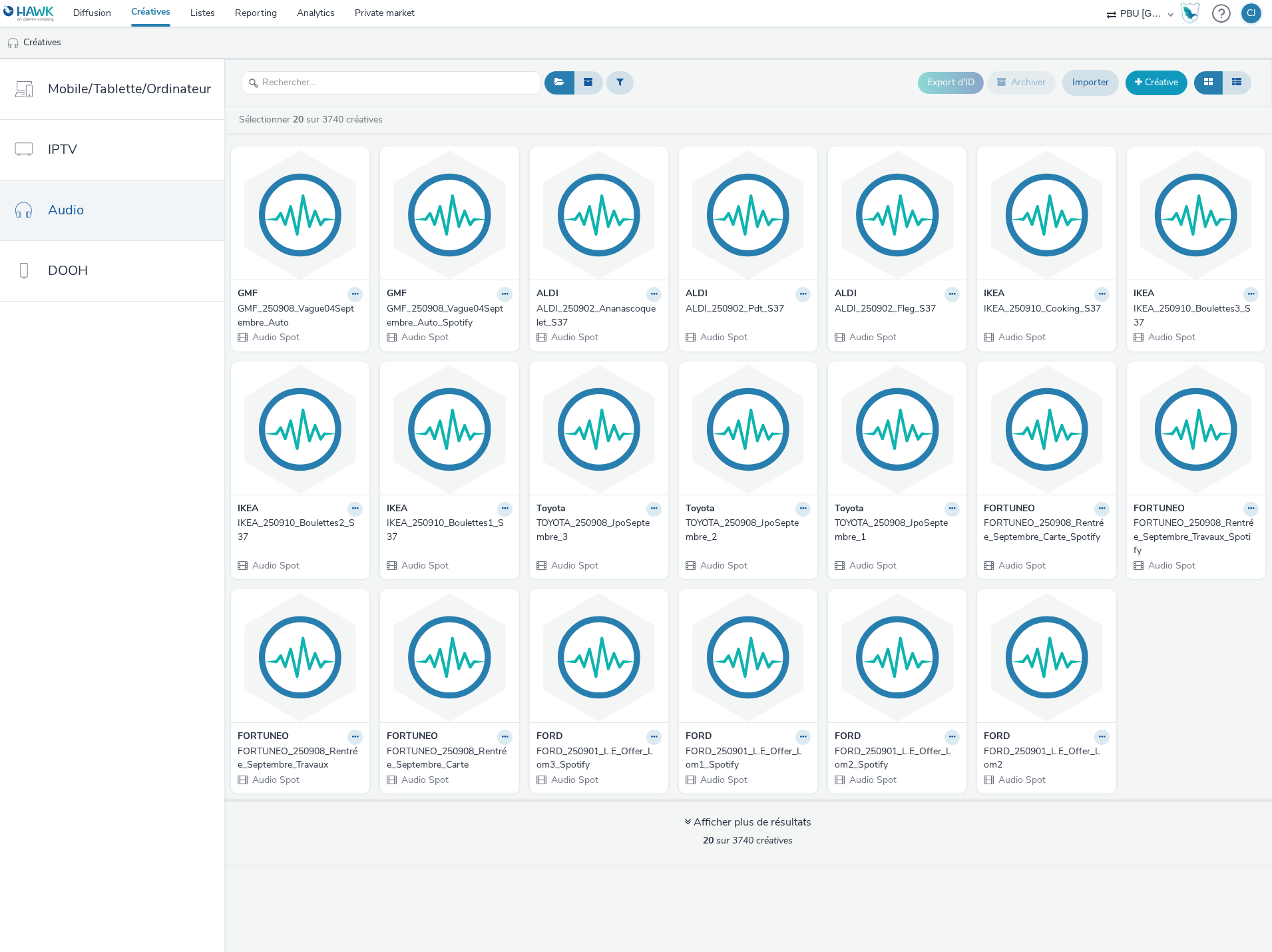
click at [1158, 88] on link "Créative" at bounding box center [1156, 82] width 62 height 24
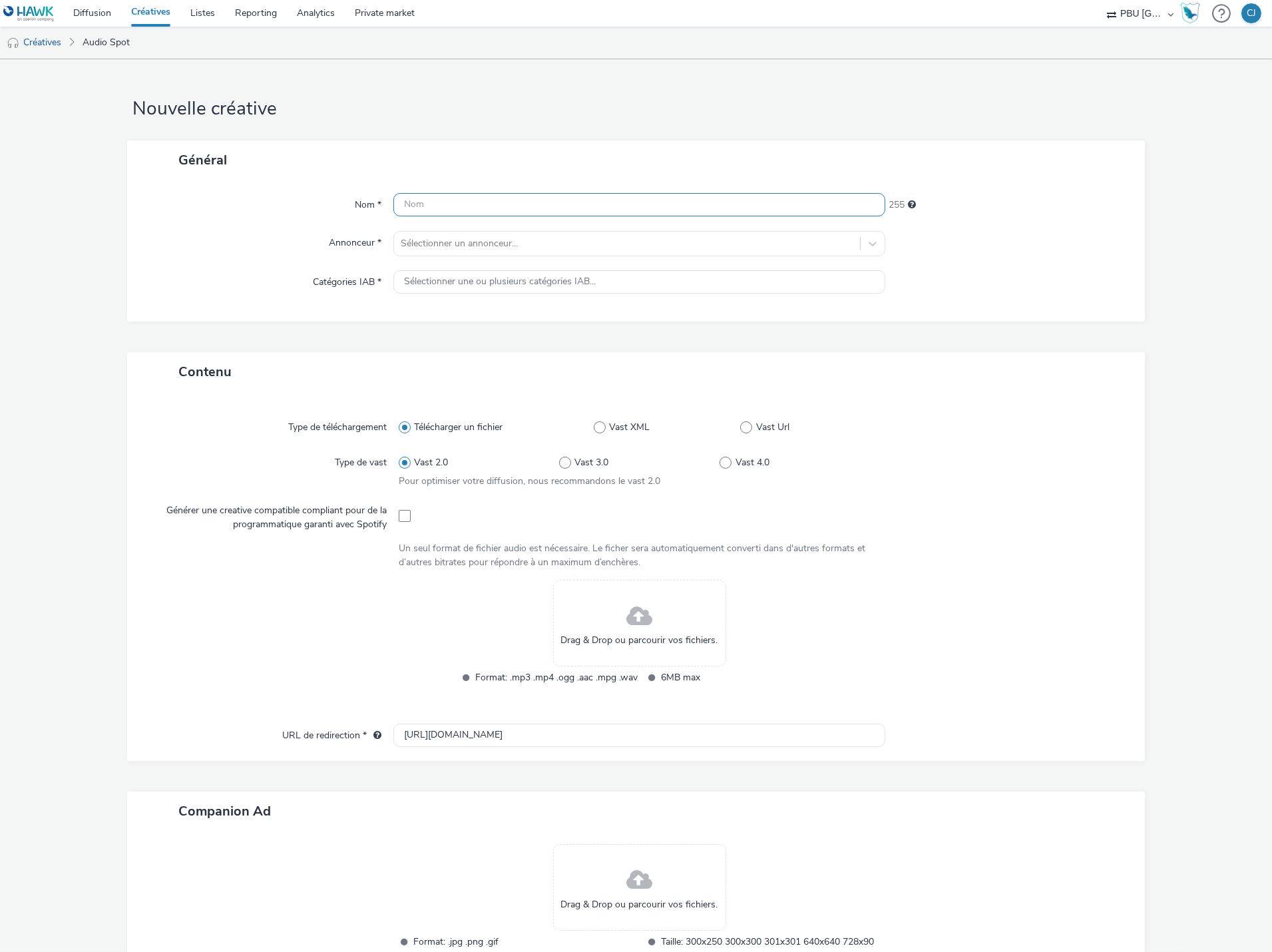
click at [456, 197] on input "text" at bounding box center [639, 205] width 492 height 23
paste input "GMF_250908__Vague04Septembre_Auto"
click at [467, 200] on input "GMF_250908__Vague04Septembre_Auto" at bounding box center [639, 205] width 492 height 23
click at [592, 207] on input "GMF_250908_Vague04Septembre_Auto" at bounding box center [639, 205] width 492 height 23
type input "GMF_250908_Vague04Septembre_Habitation_Spotify"
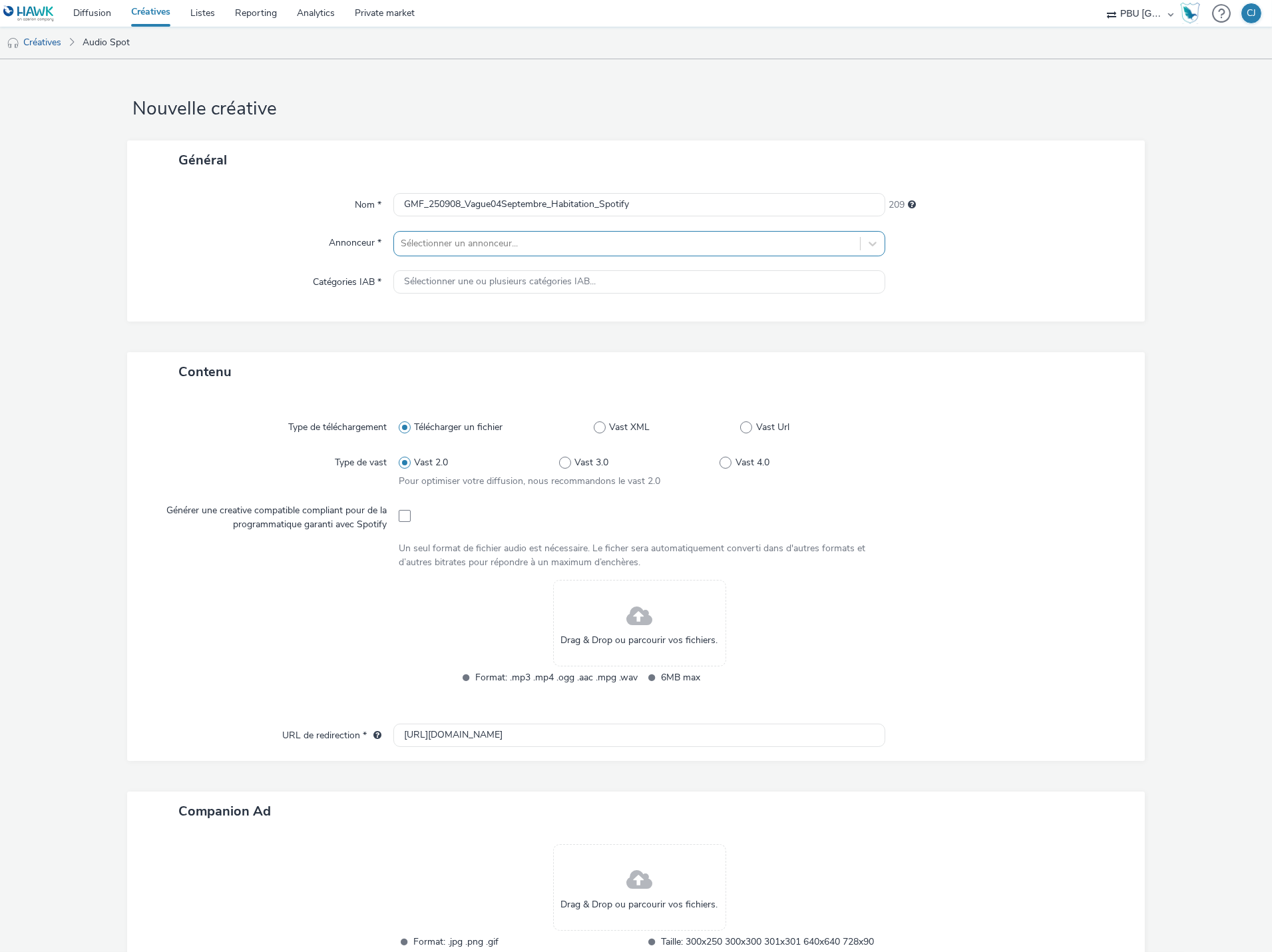
click at [628, 237] on div at bounding box center [626, 243] width 453 height 16
type input "gmf"
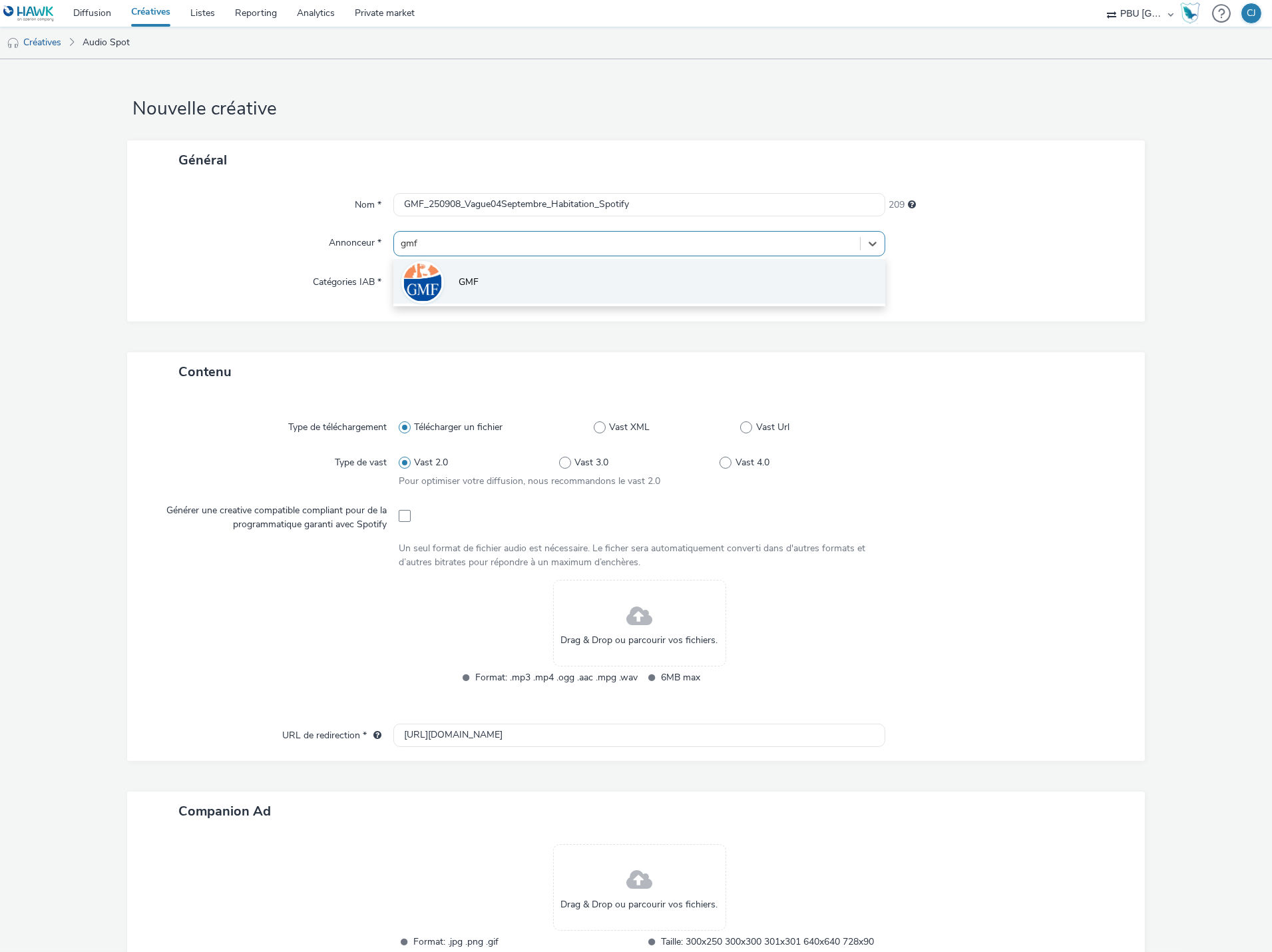
click at [643, 274] on li "GMF" at bounding box center [639, 281] width 492 height 44
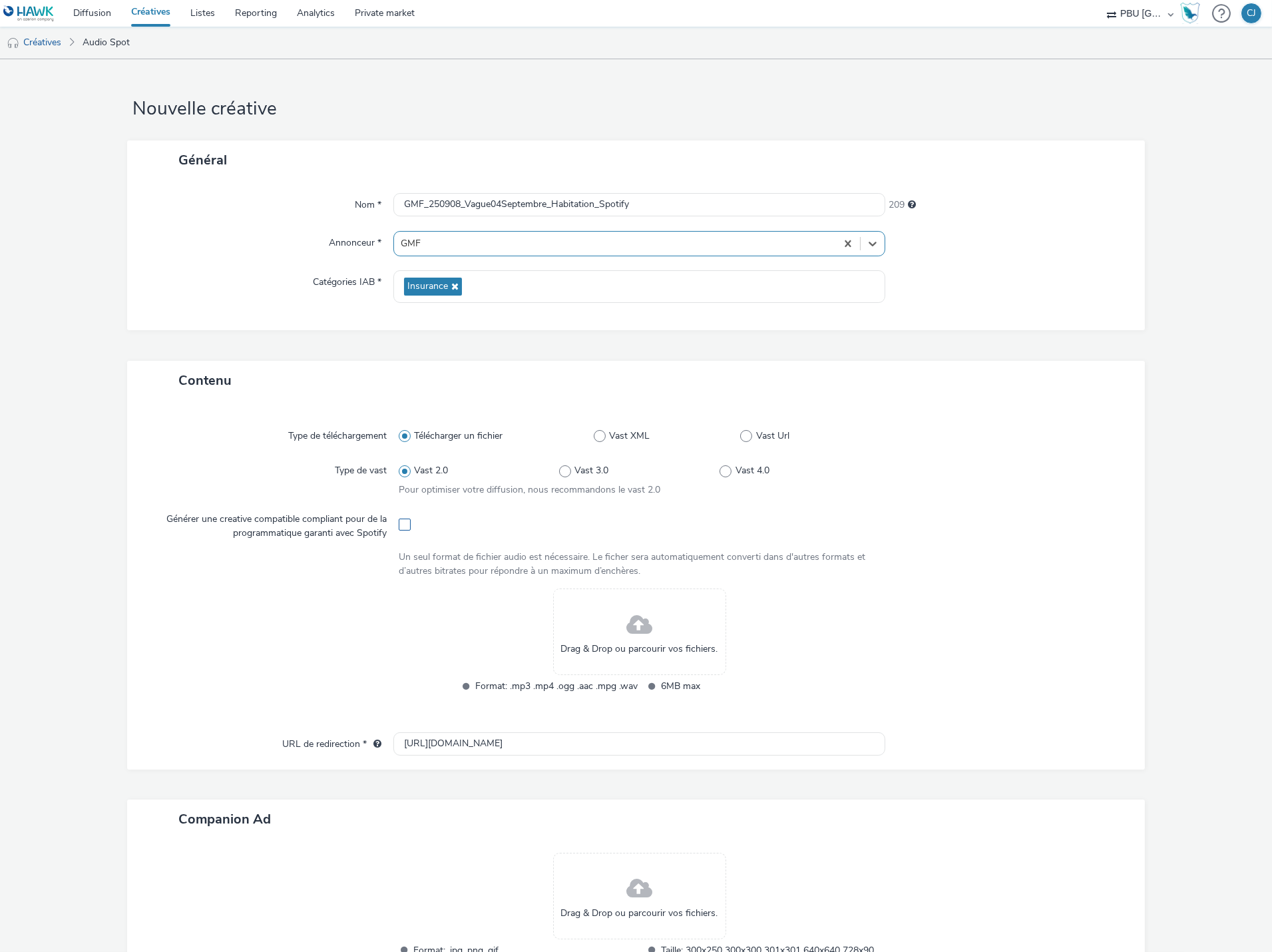
click at [402, 530] on div at bounding box center [639, 524] width 481 height 33
click at [400, 529] on span at bounding box center [405, 525] width 12 height 12
checkbox input "true"
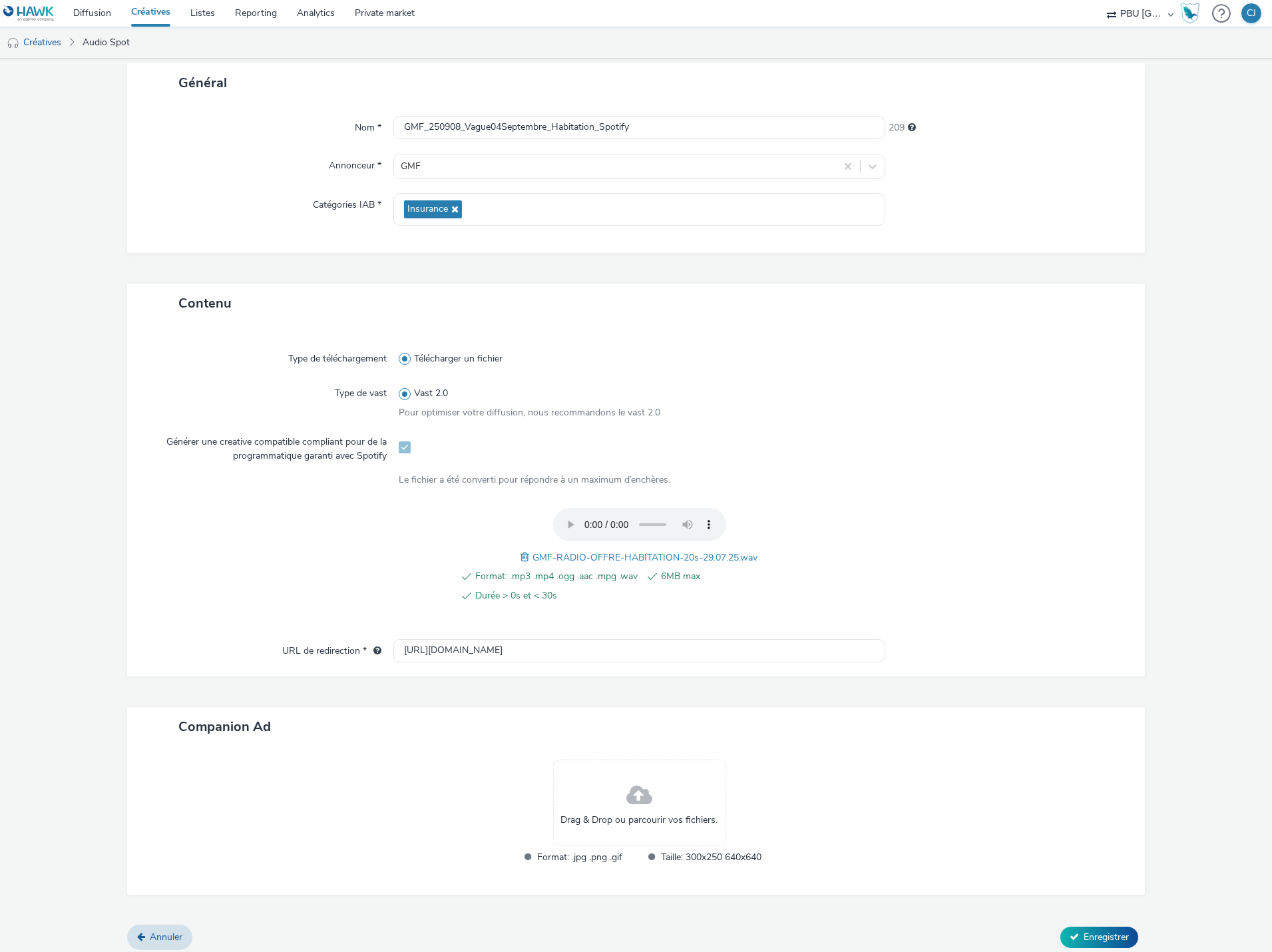
scroll to position [83, 0]
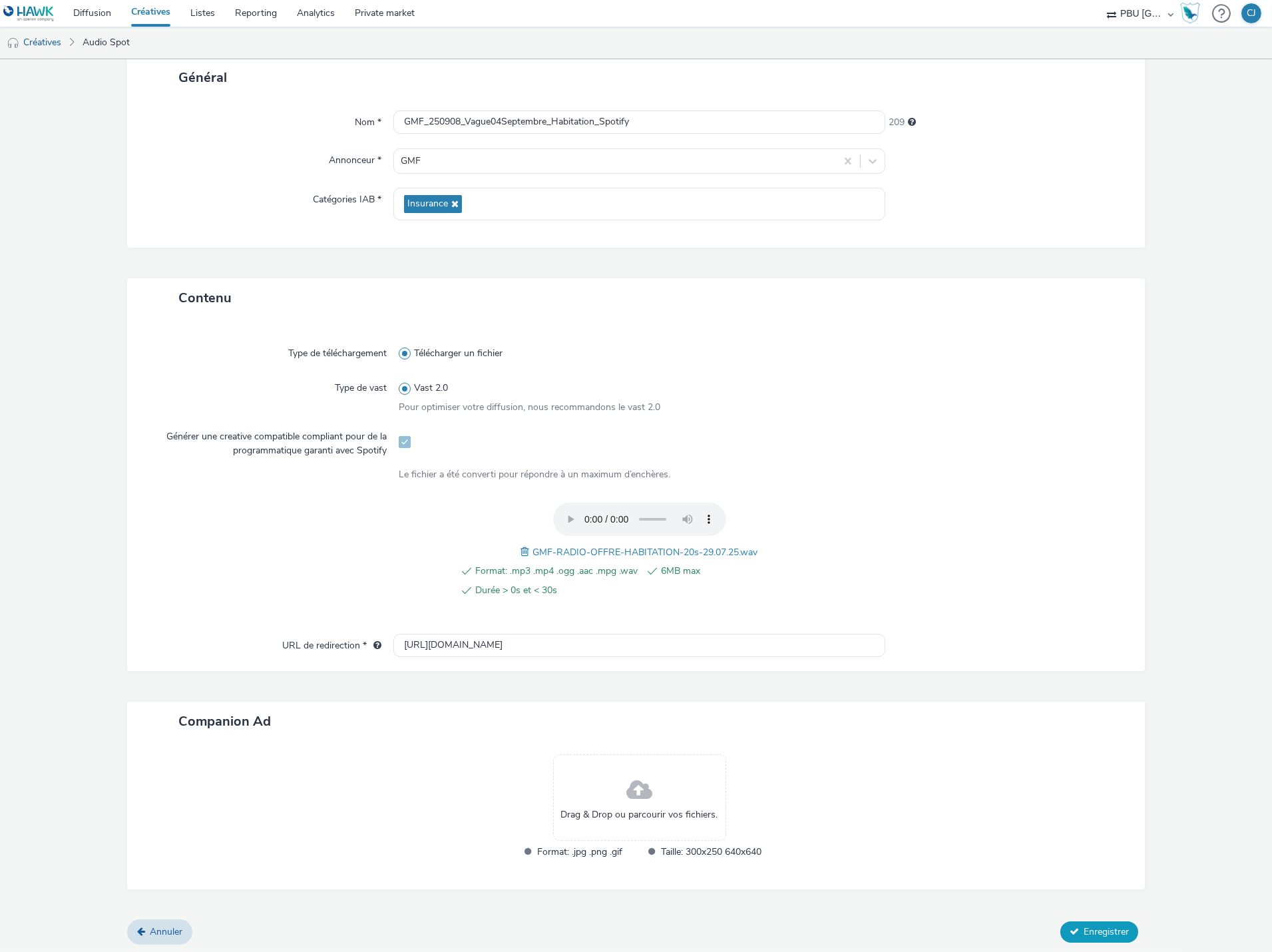
click at [1090, 920] on div "Annuler Enregistrer" at bounding box center [636, 931] width 1018 height 24
click at [1096, 927] on span "Enregistrer" at bounding box center [1106, 931] width 45 height 12
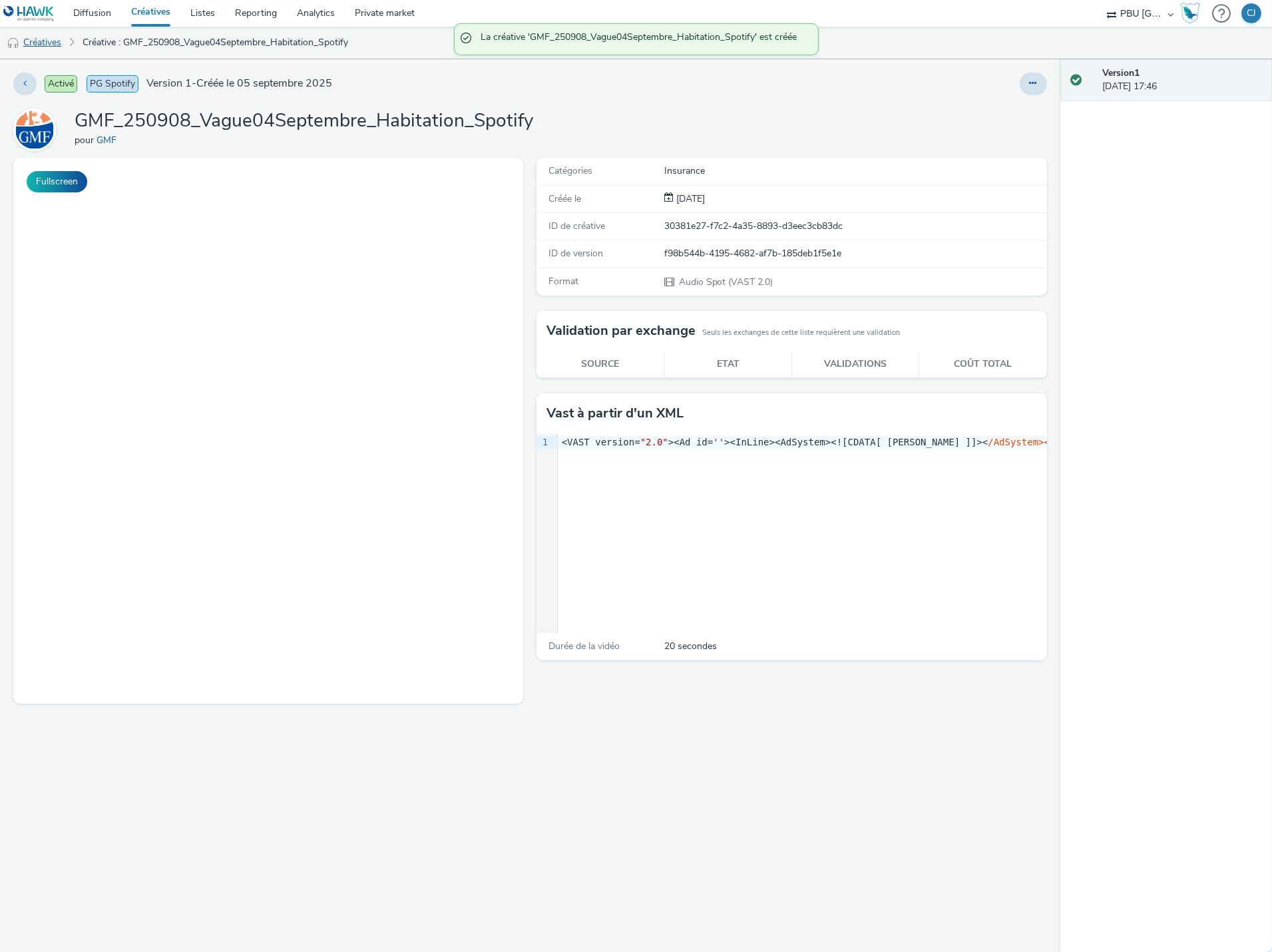
click at [61, 42] on link "Créatives" at bounding box center [34, 42] width 68 height 32
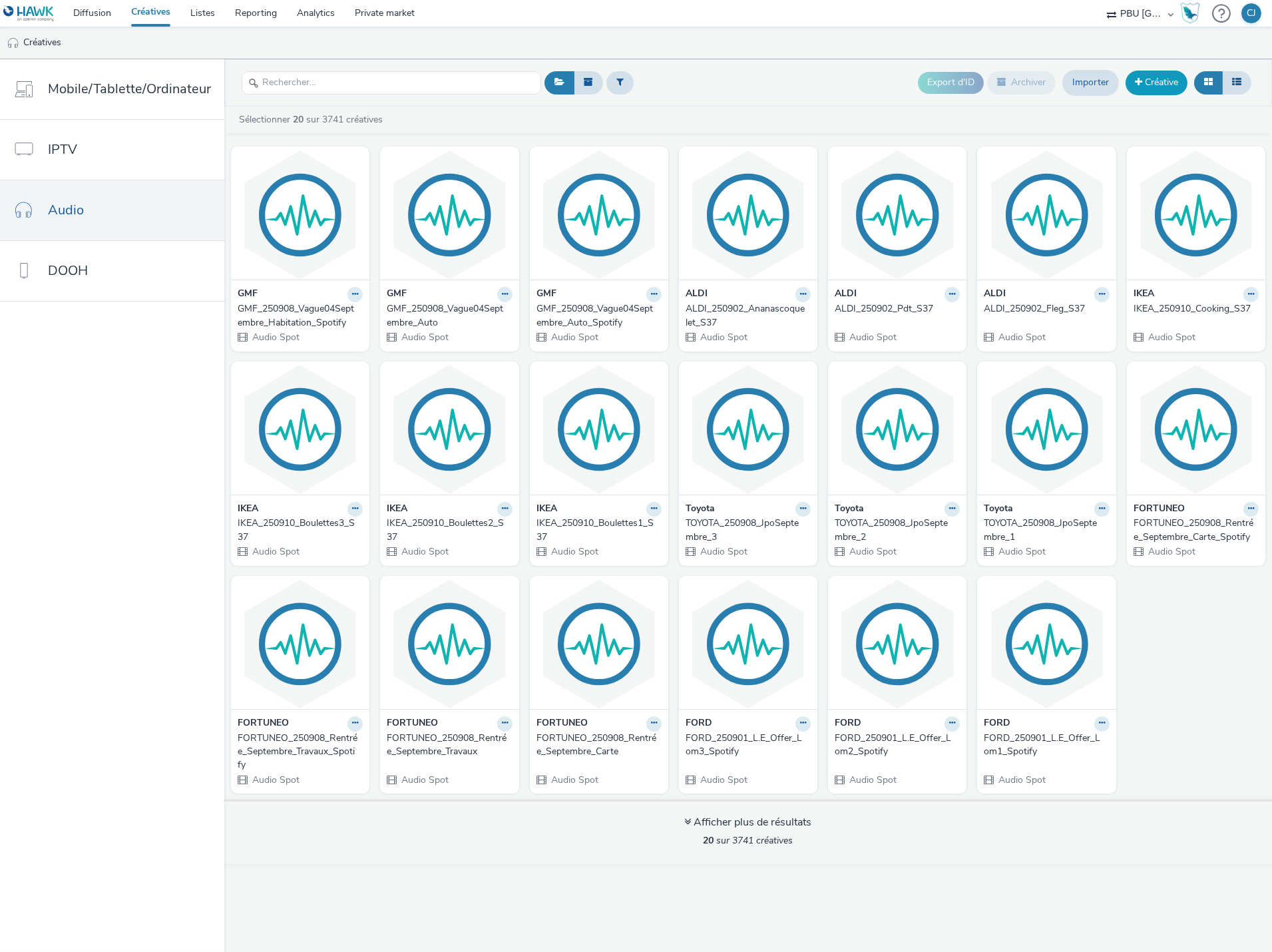
click at [1154, 81] on link "Créative" at bounding box center [1156, 82] width 62 height 24
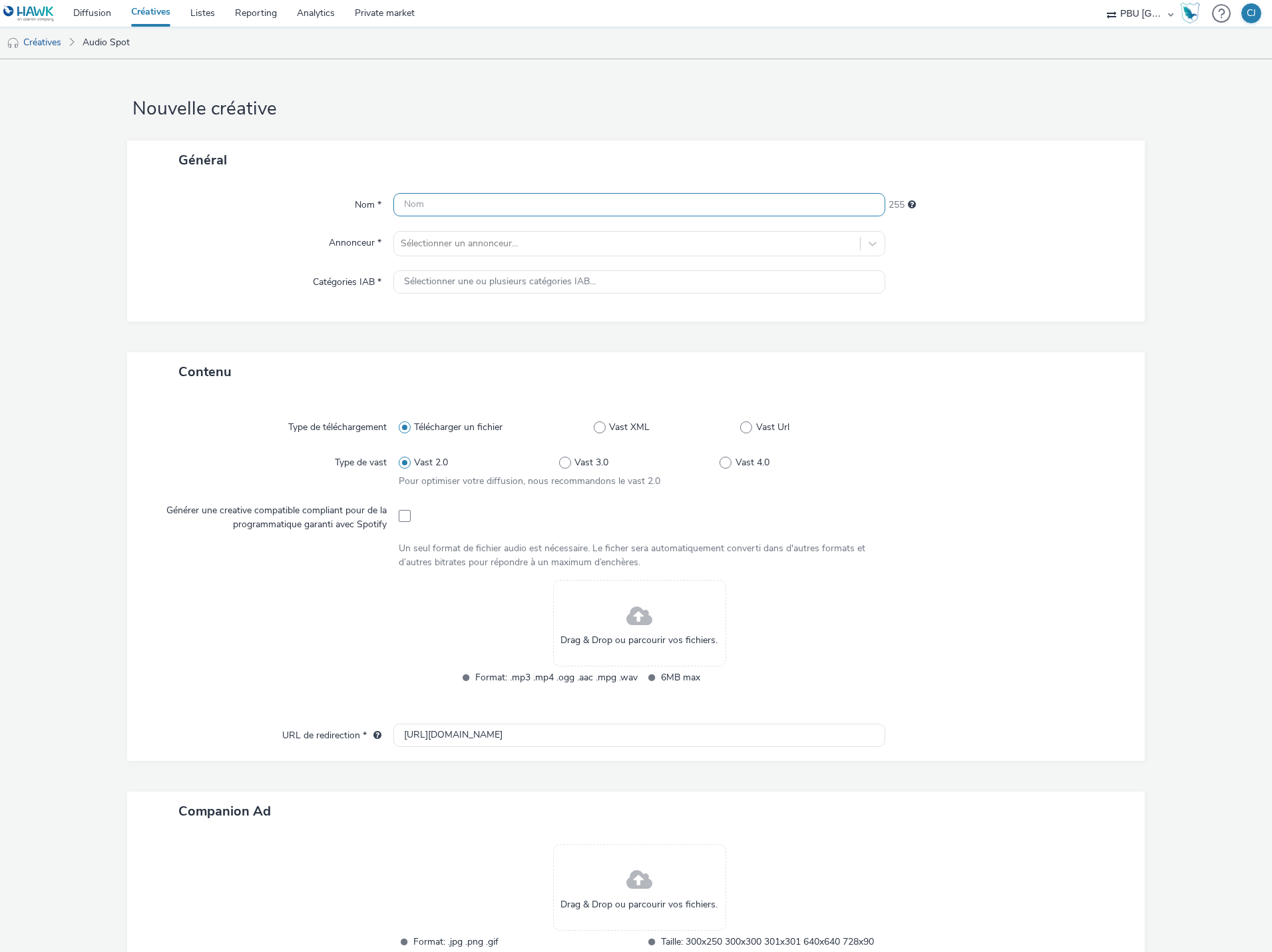
click at [552, 211] on input "text" at bounding box center [639, 205] width 492 height 23
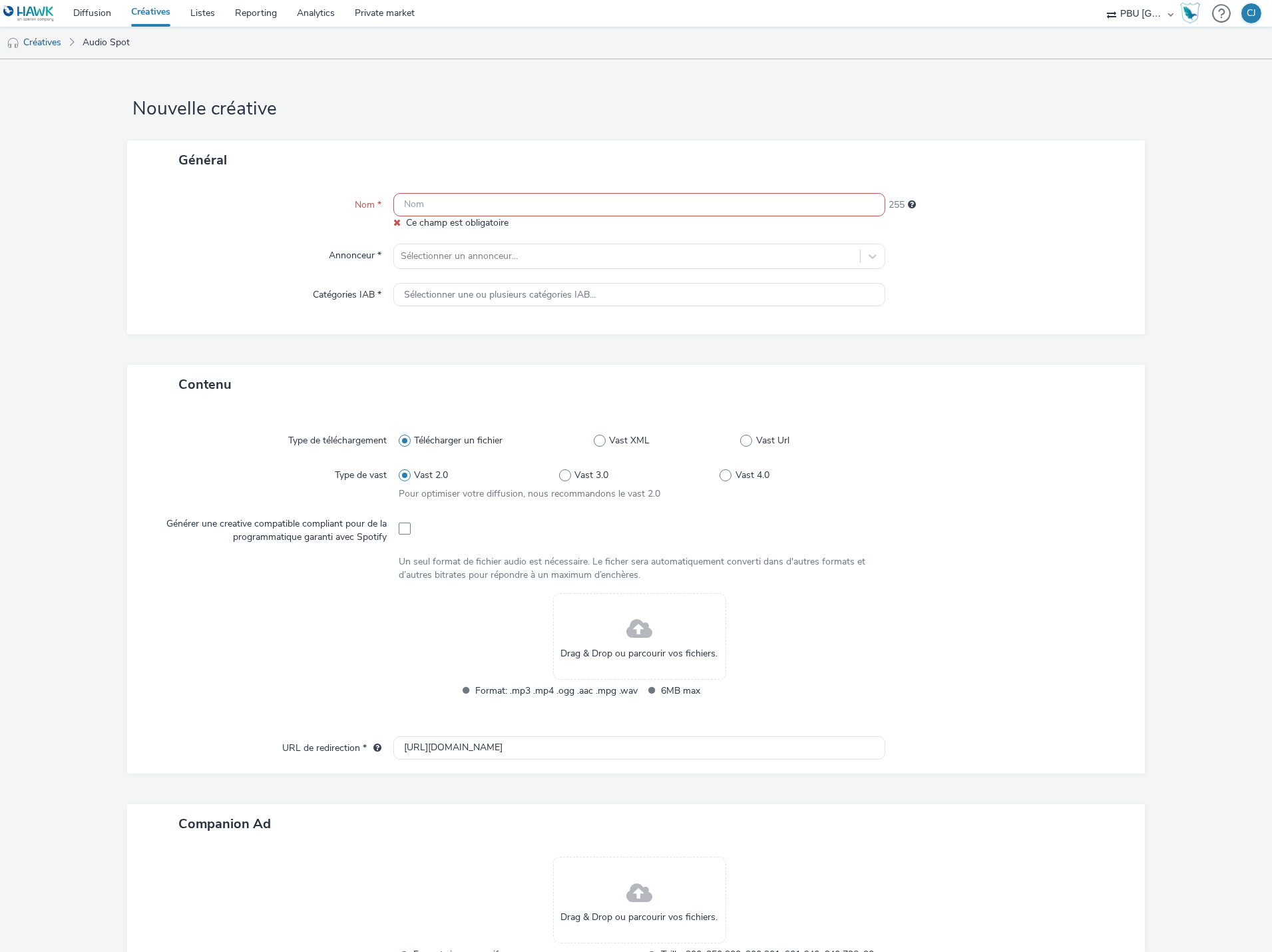
click at [482, 200] on input "text" at bounding box center [639, 205] width 492 height 23
paste input "GMF_250908__Vague04Septembre_Auto"
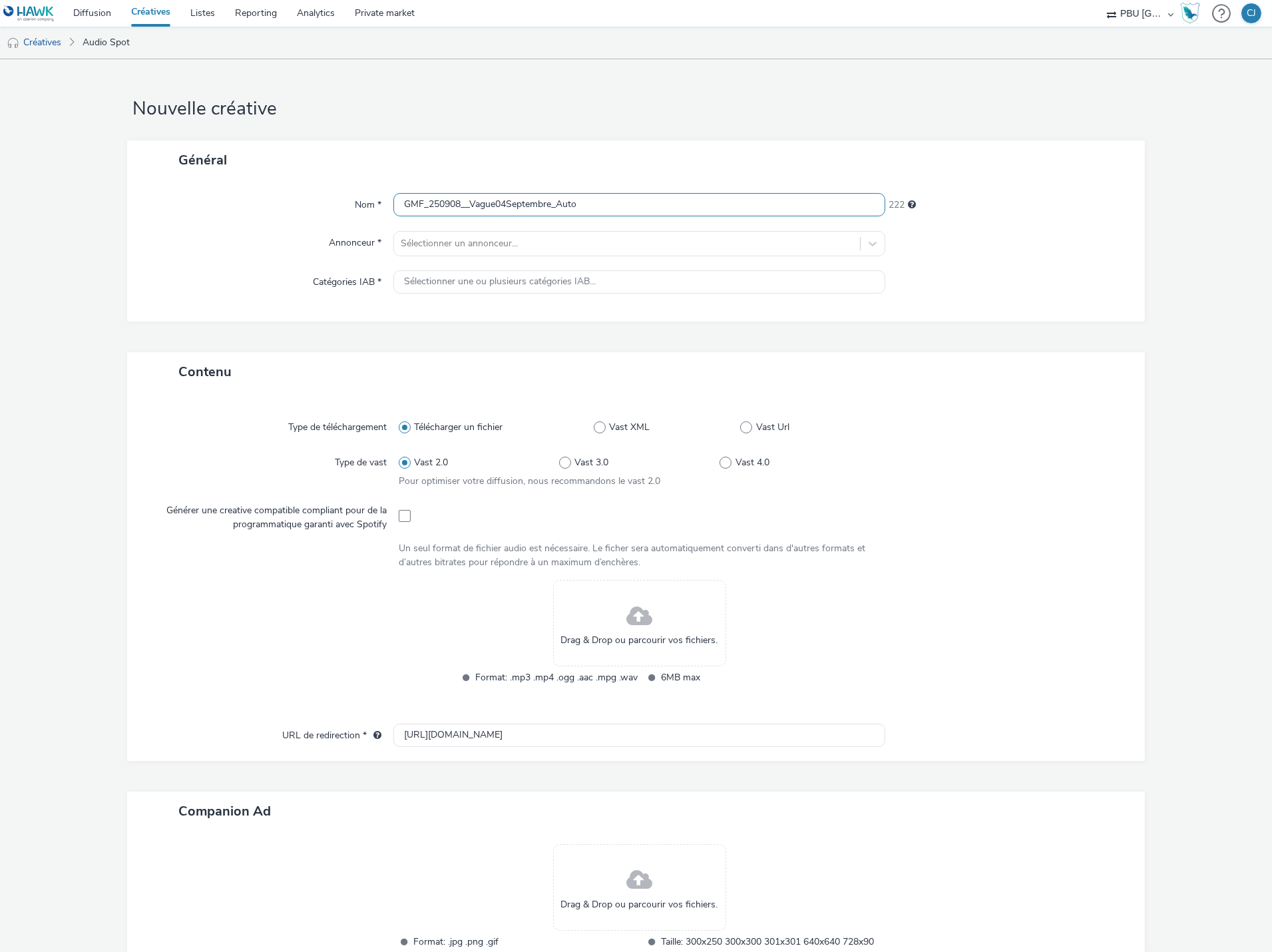
click at [467, 203] on input "GMF_250908__Vague04Septembre_Auto" at bounding box center [639, 205] width 492 height 23
drag, startPoint x: 583, startPoint y: 203, endPoint x: 550, endPoint y: 204, distance: 33.0
click at [550, 204] on input "GMF_250908_Vague04Septembre_Auto" at bounding box center [639, 205] width 492 height 23
type input "GMF_250908_Vague04Septembre_Habitation"
click at [565, 241] on div at bounding box center [626, 243] width 453 height 16
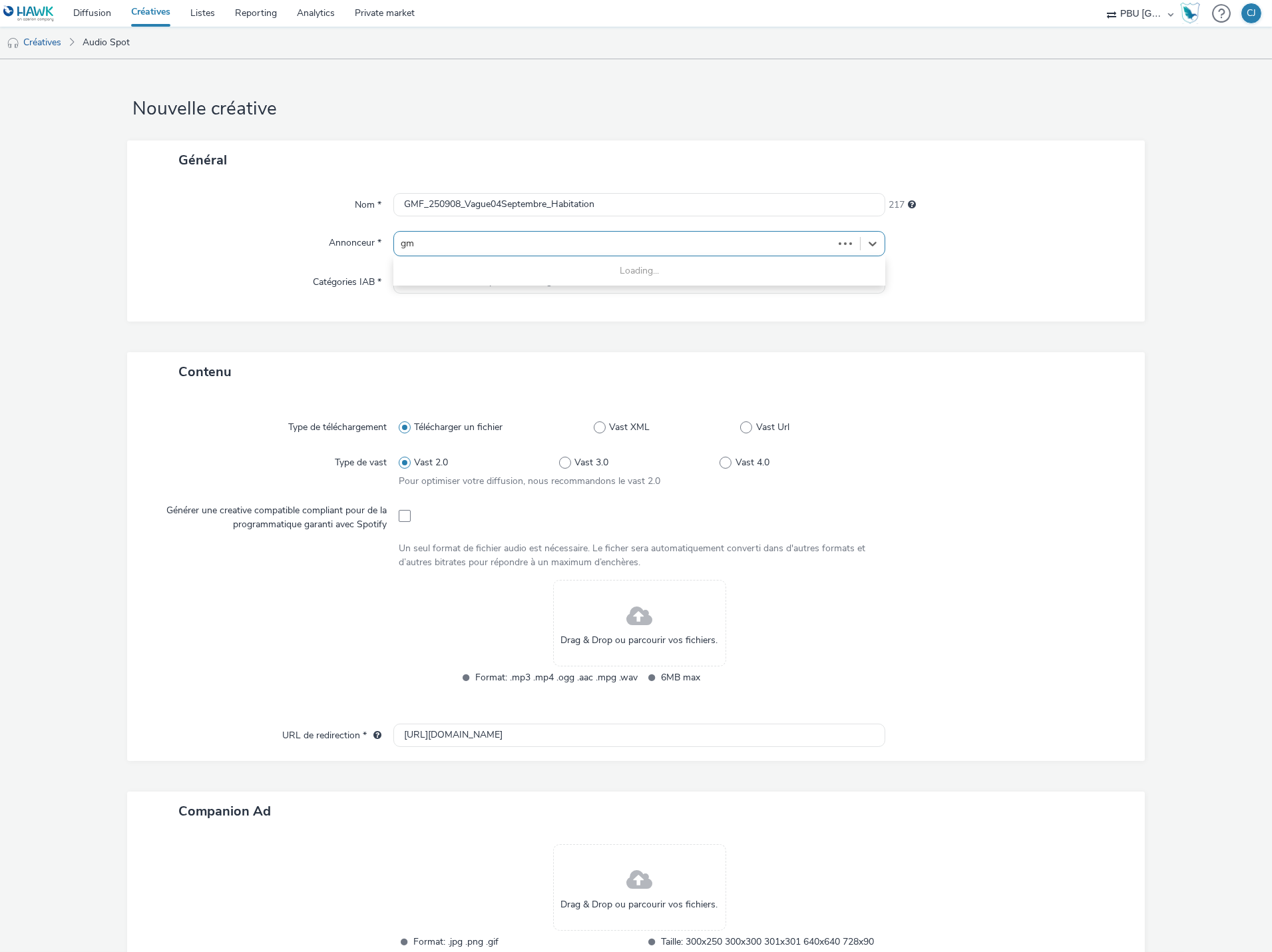
type input "gmf"
click at [543, 269] on li "GMF" at bounding box center [639, 281] width 492 height 44
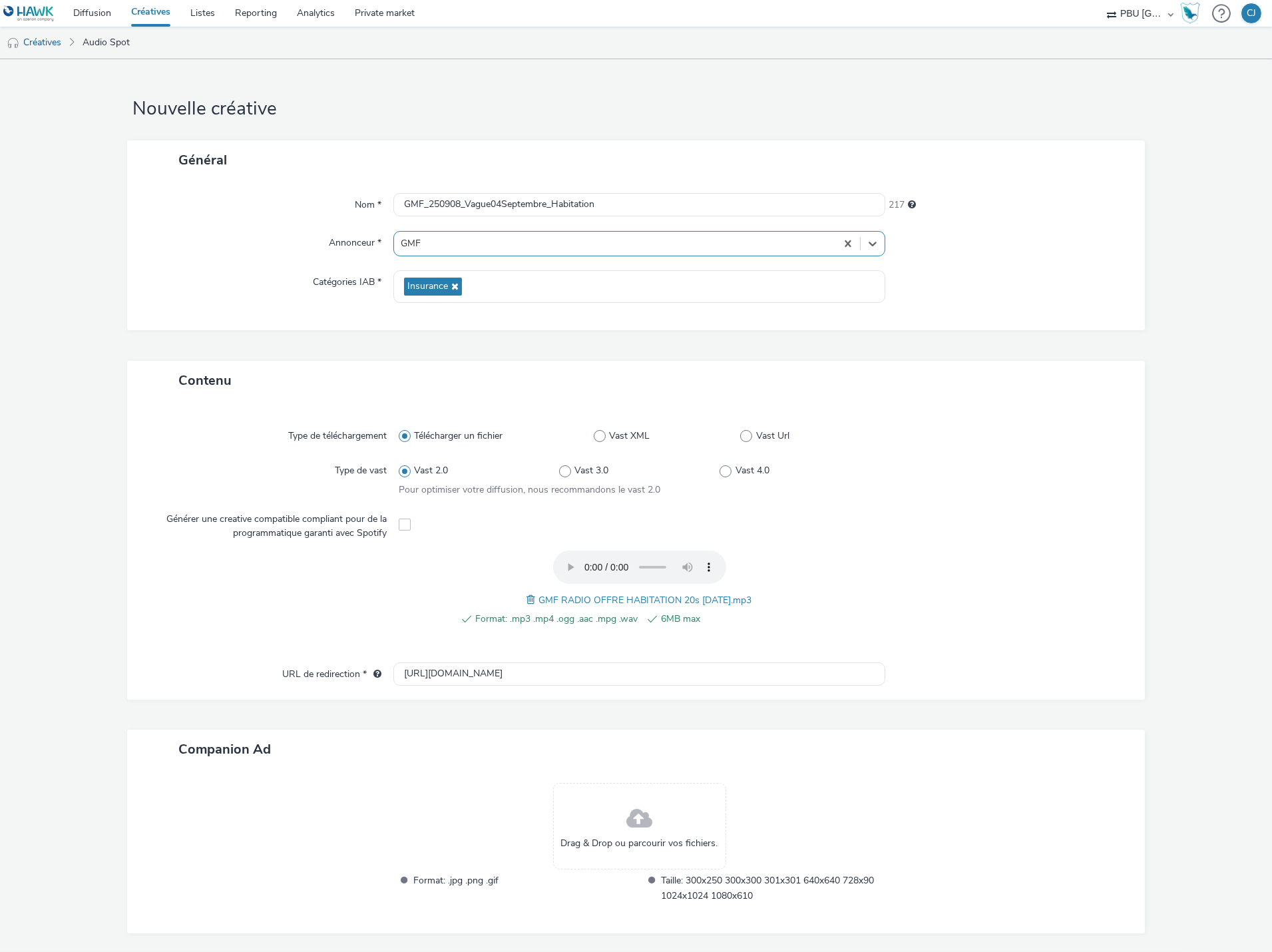
scroll to position [44, 0]
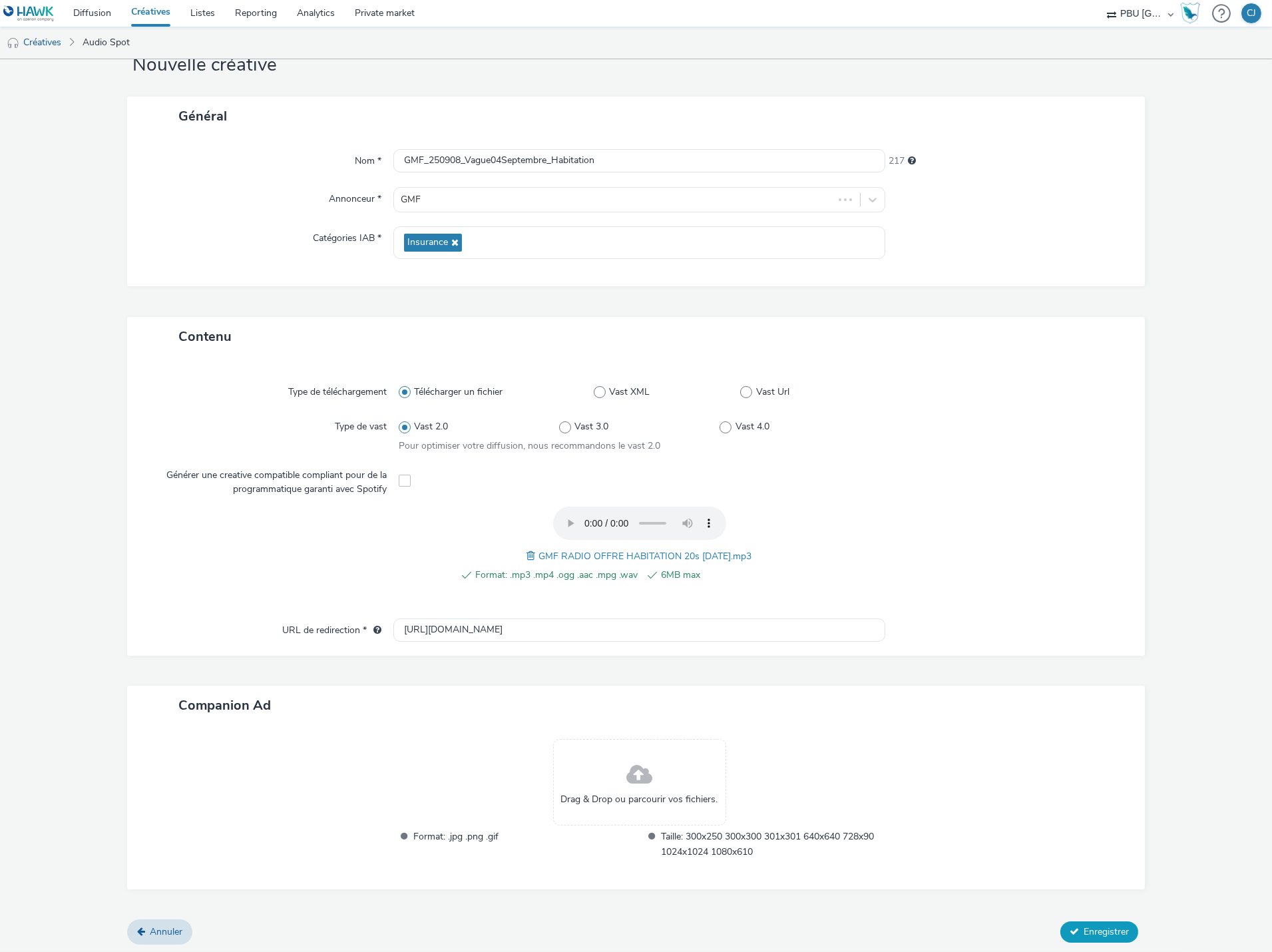
click at [1096, 927] on span "Enregistrer" at bounding box center [1106, 931] width 45 height 12
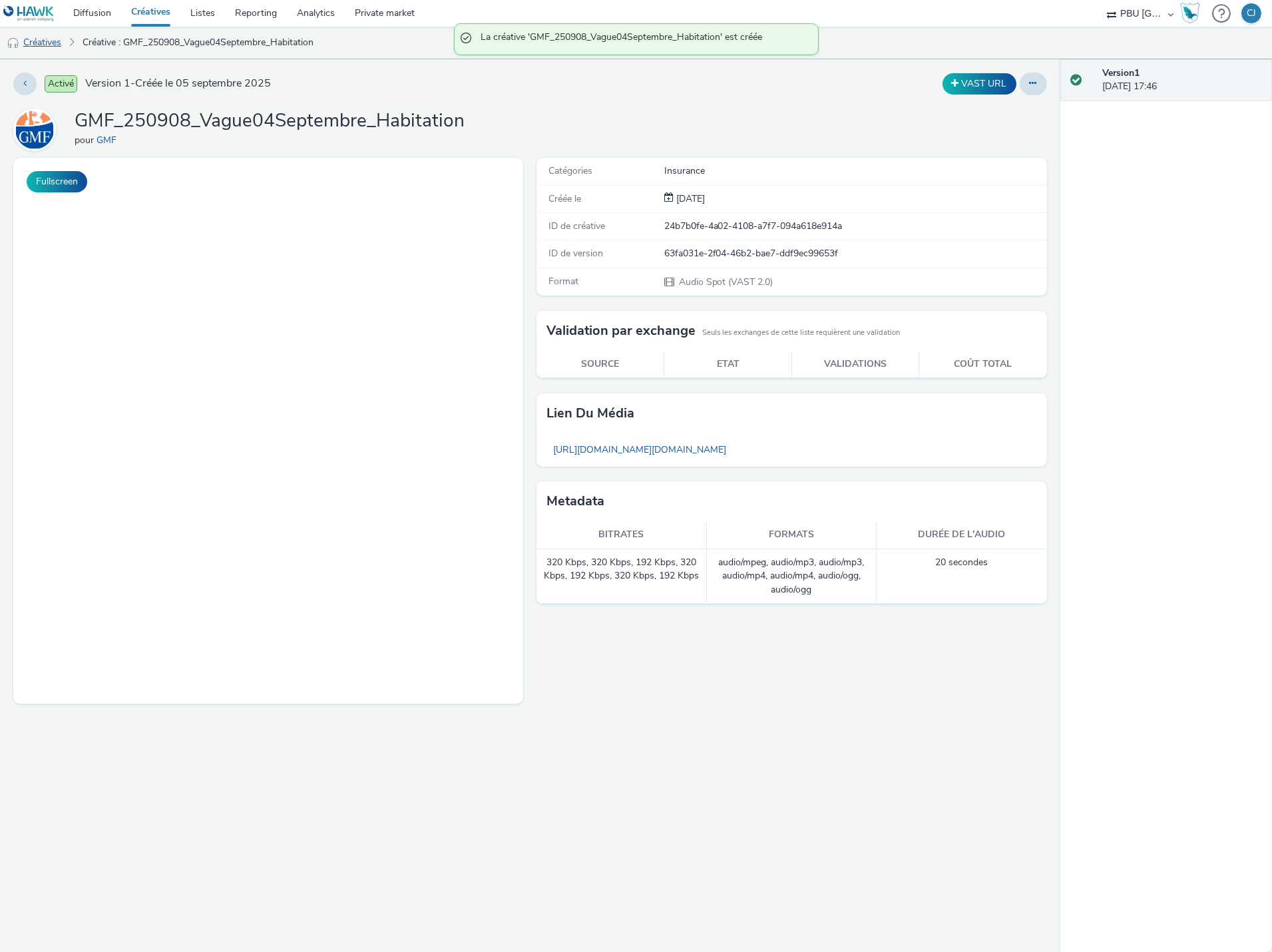
click at [54, 48] on link "Créatives" at bounding box center [34, 42] width 68 height 32
